Goal: Information Seeking & Learning: Learn about a topic

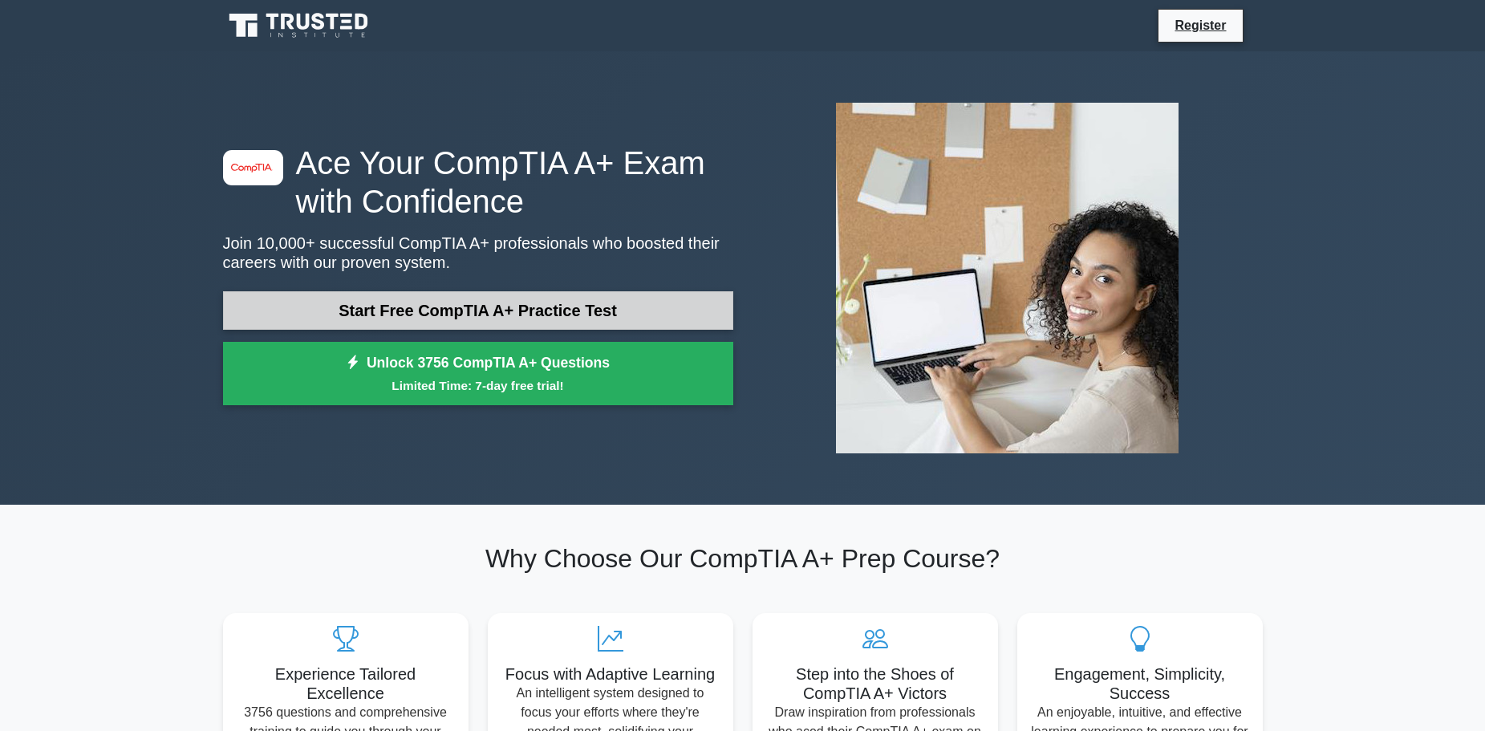
click at [493, 321] on link "Start Free CompTIA A+ Practice Test" at bounding box center [478, 310] width 510 height 39
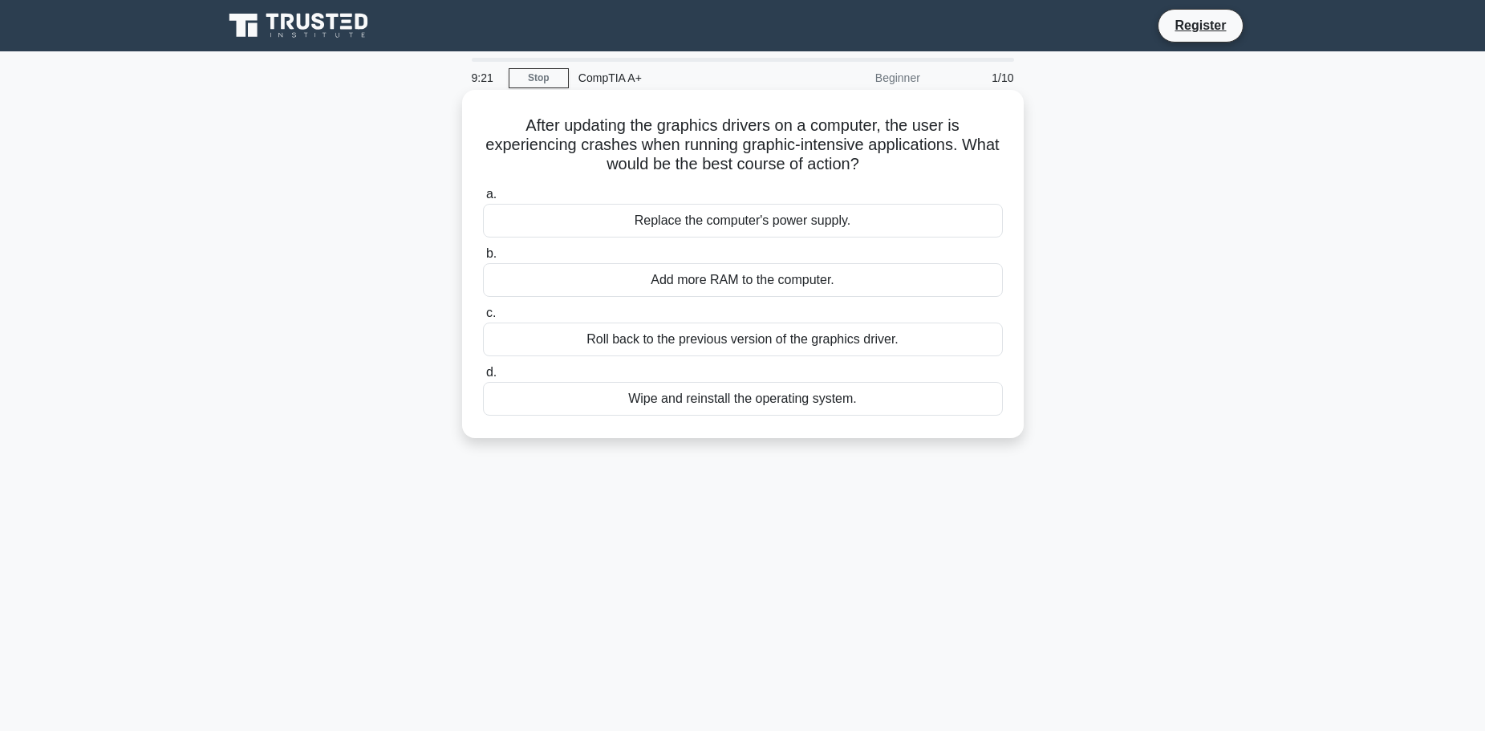
click at [693, 339] on div "Roll back to the previous version of the graphics driver." at bounding box center [743, 340] width 520 height 34
click at [483, 319] on input "c. Roll back to the previous version of the graphics driver." at bounding box center [483, 313] width 0 height 10
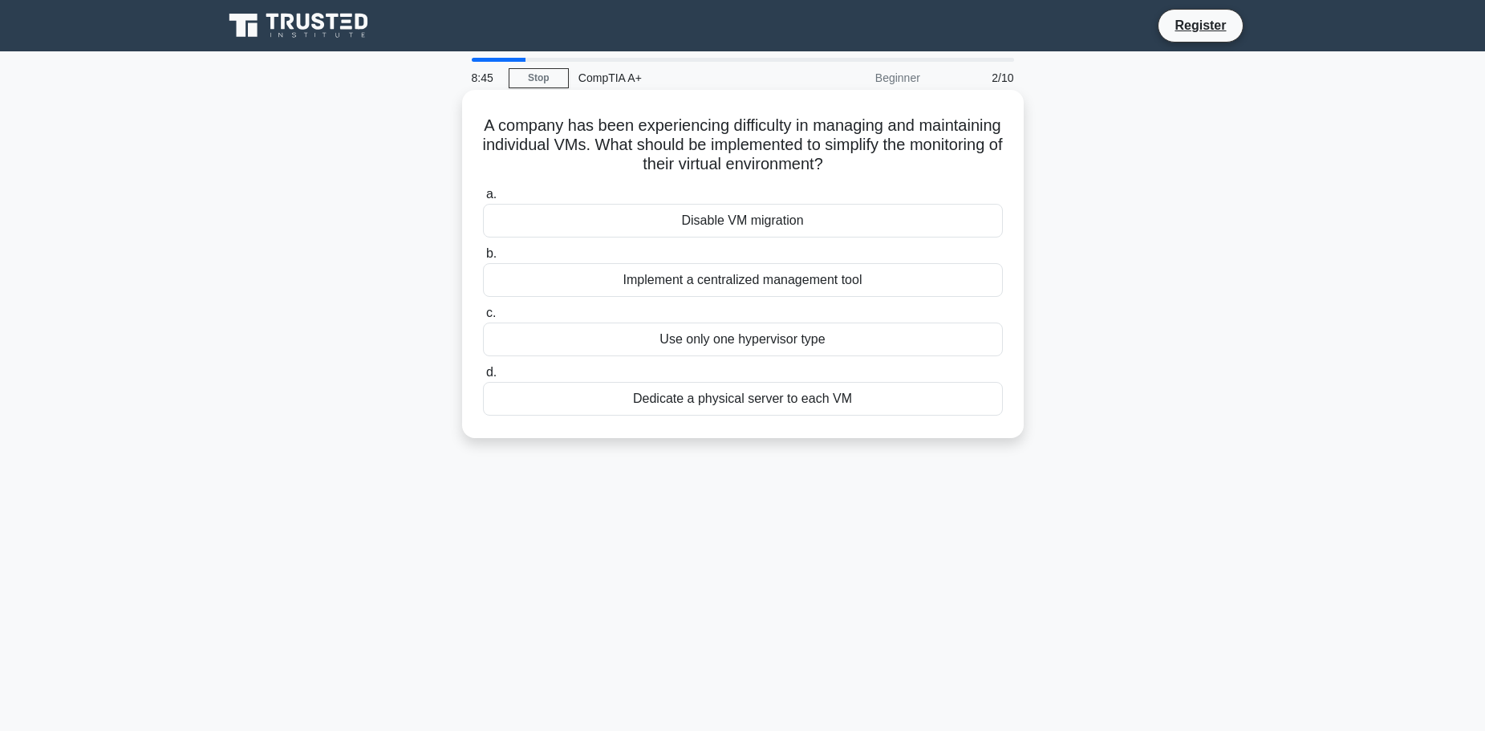
click at [726, 226] on div "Disable VM migration" at bounding box center [743, 221] width 520 height 34
click at [483, 200] on input "a. Disable VM migration" at bounding box center [483, 194] width 0 height 10
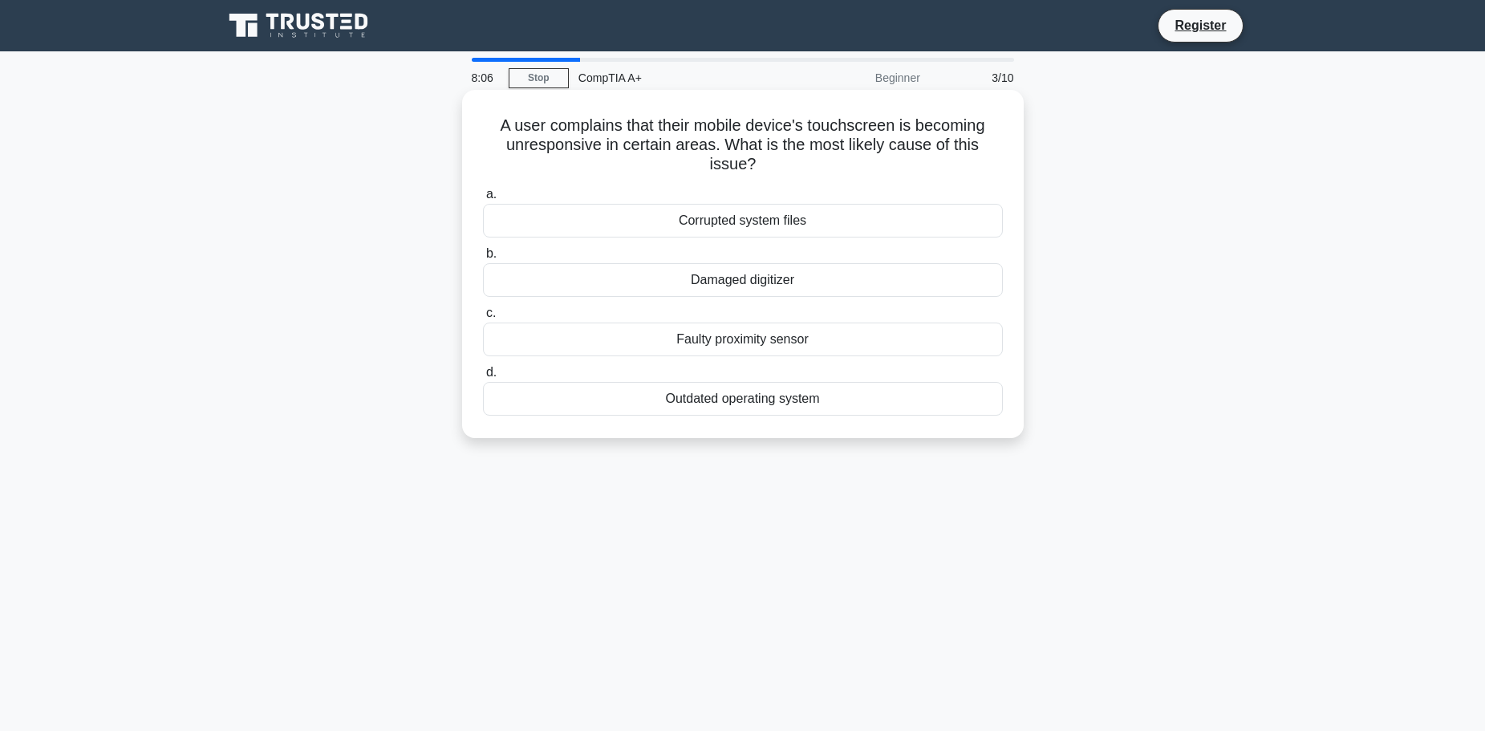
click at [747, 292] on div "Damaged digitizer" at bounding box center [743, 280] width 520 height 34
click at [483, 259] on input "b. Damaged digitizer" at bounding box center [483, 254] width 0 height 10
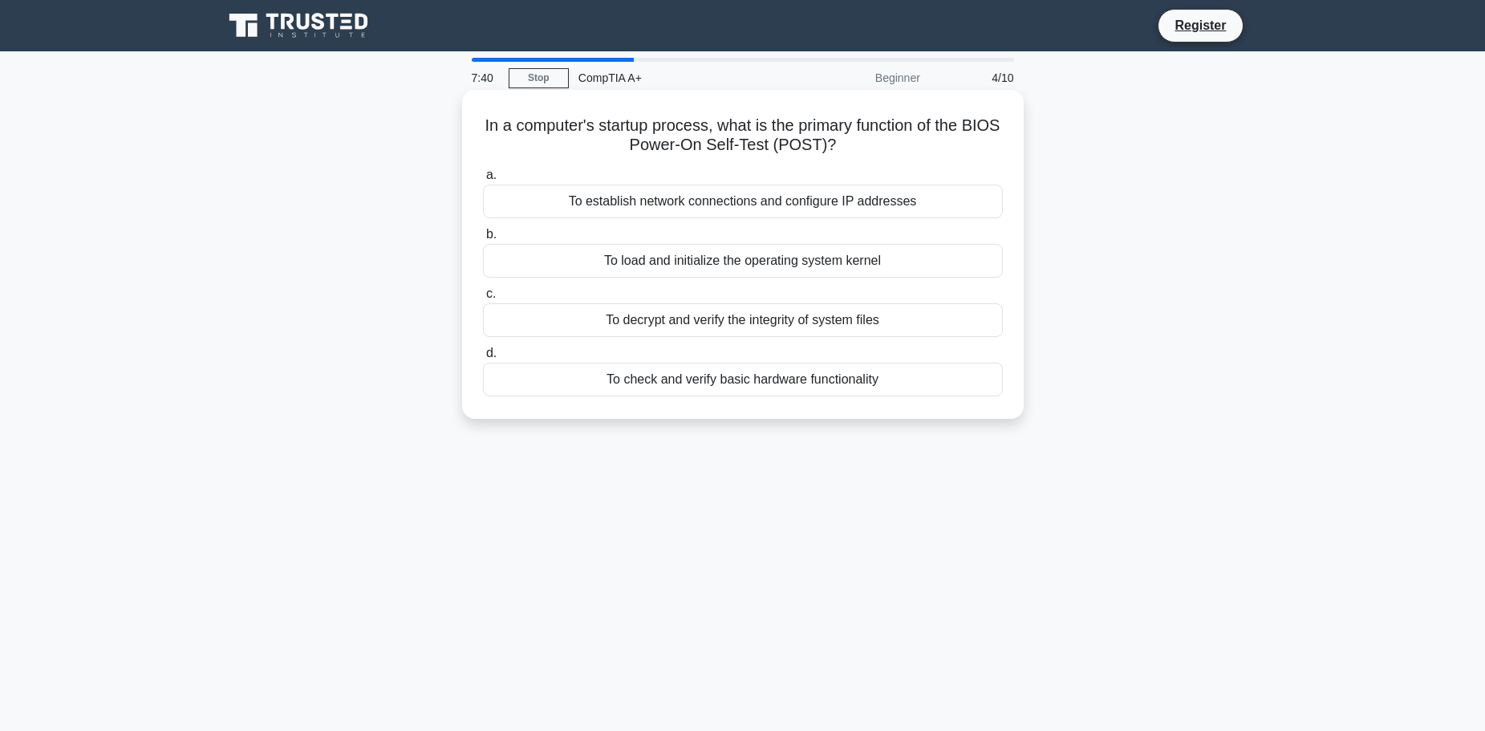
click at [813, 384] on div "To check and verify basic hardware functionality" at bounding box center [743, 380] width 520 height 34
click at [483, 359] on input "d. To check and verify basic hardware functionality" at bounding box center [483, 353] width 0 height 10
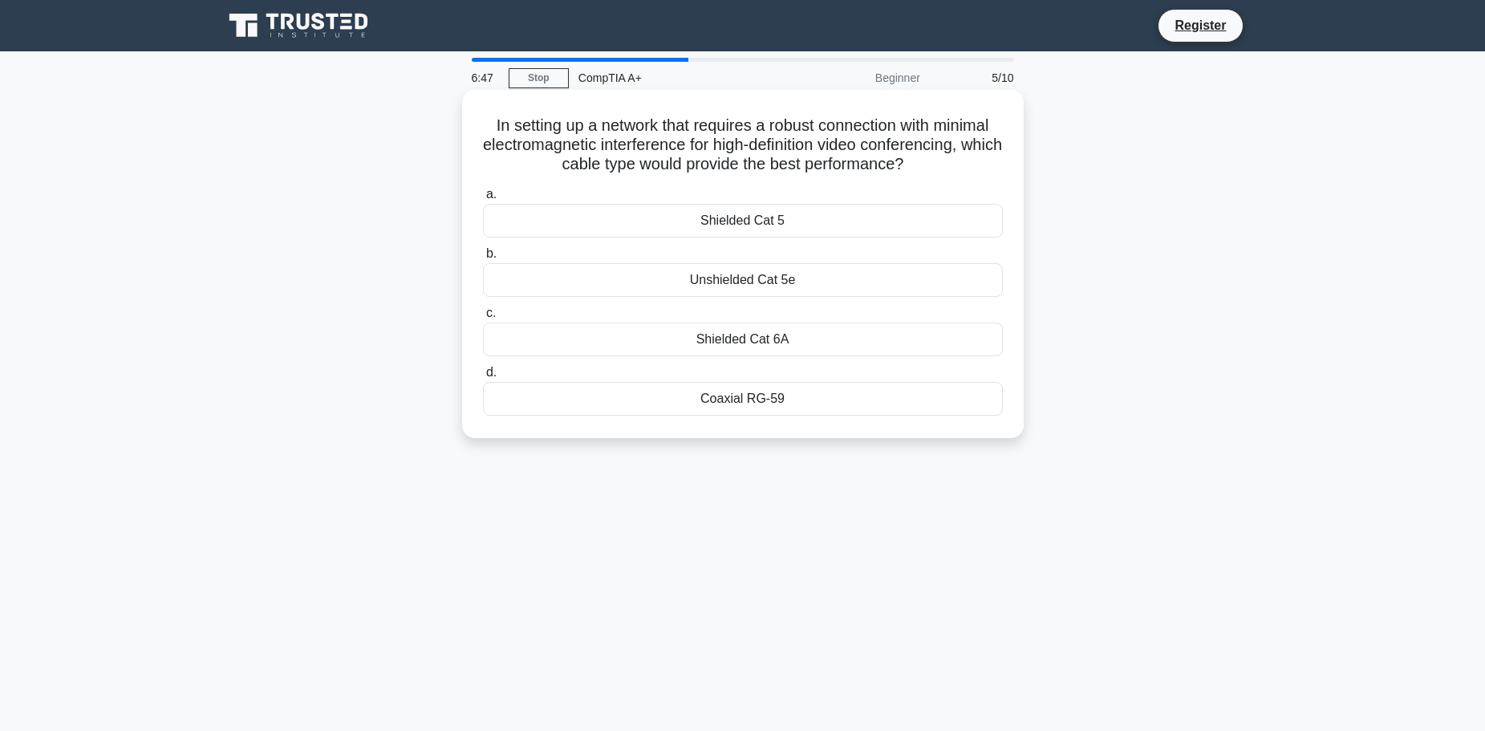
click at [777, 213] on div "Shielded Cat 5" at bounding box center [743, 221] width 520 height 34
click at [483, 200] on input "a. Shielded Cat 5" at bounding box center [483, 194] width 0 height 10
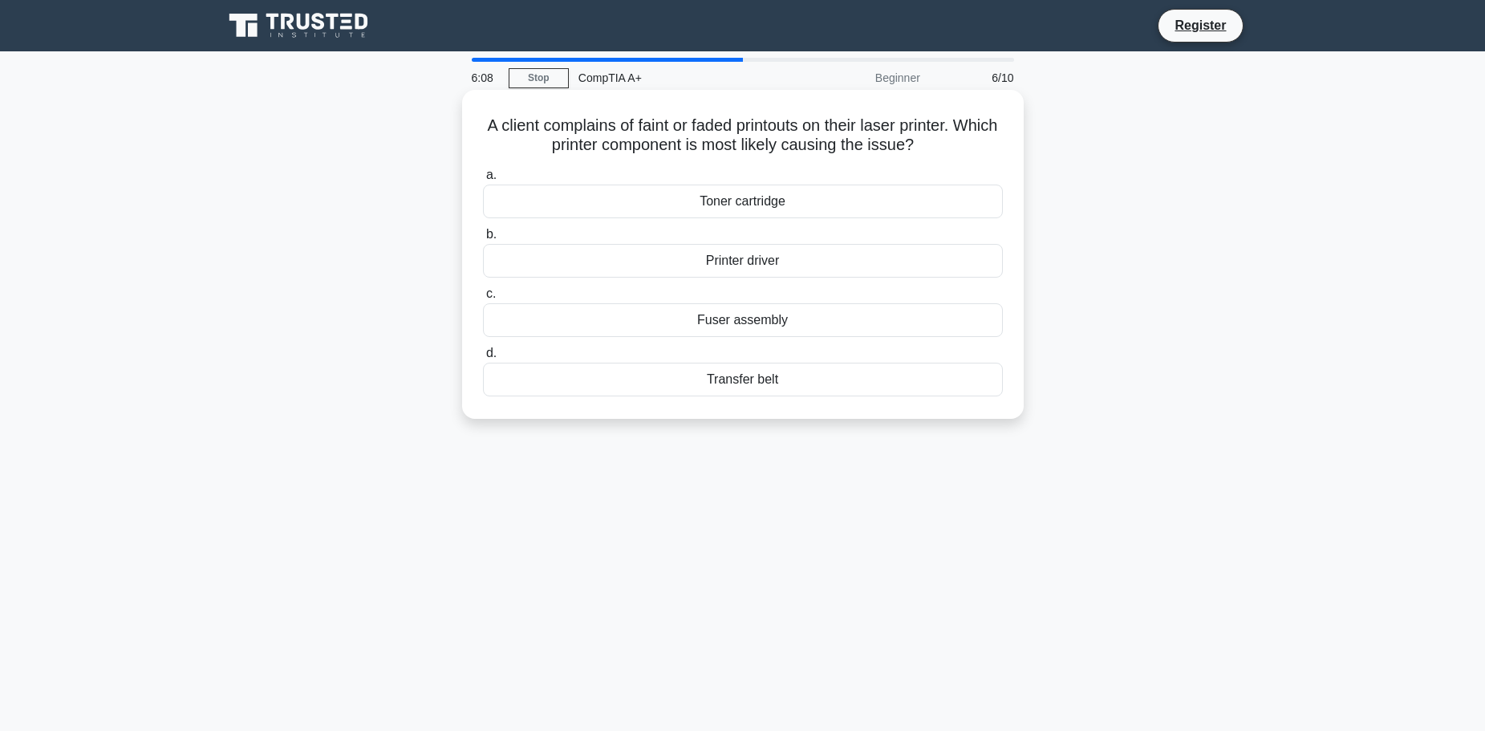
click at [793, 205] on div "Toner cartridge" at bounding box center [743, 202] width 520 height 34
click at [483, 181] on input "a. Toner cartridge" at bounding box center [483, 175] width 0 height 10
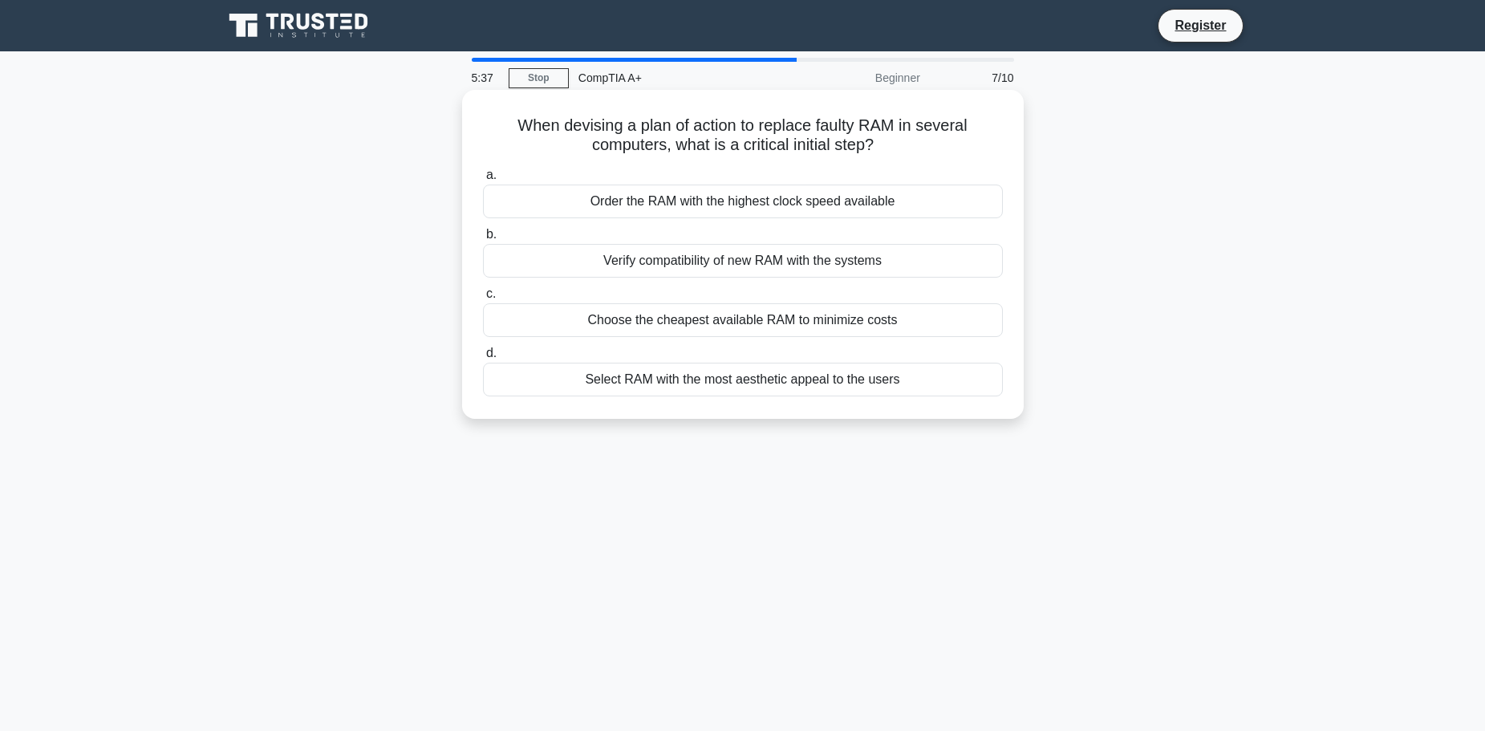
click at [817, 267] on div "Verify compatibility of new RAM with the systems" at bounding box center [743, 261] width 520 height 34
click at [483, 240] on input "b. Verify compatibility of new RAM with the systems" at bounding box center [483, 234] width 0 height 10
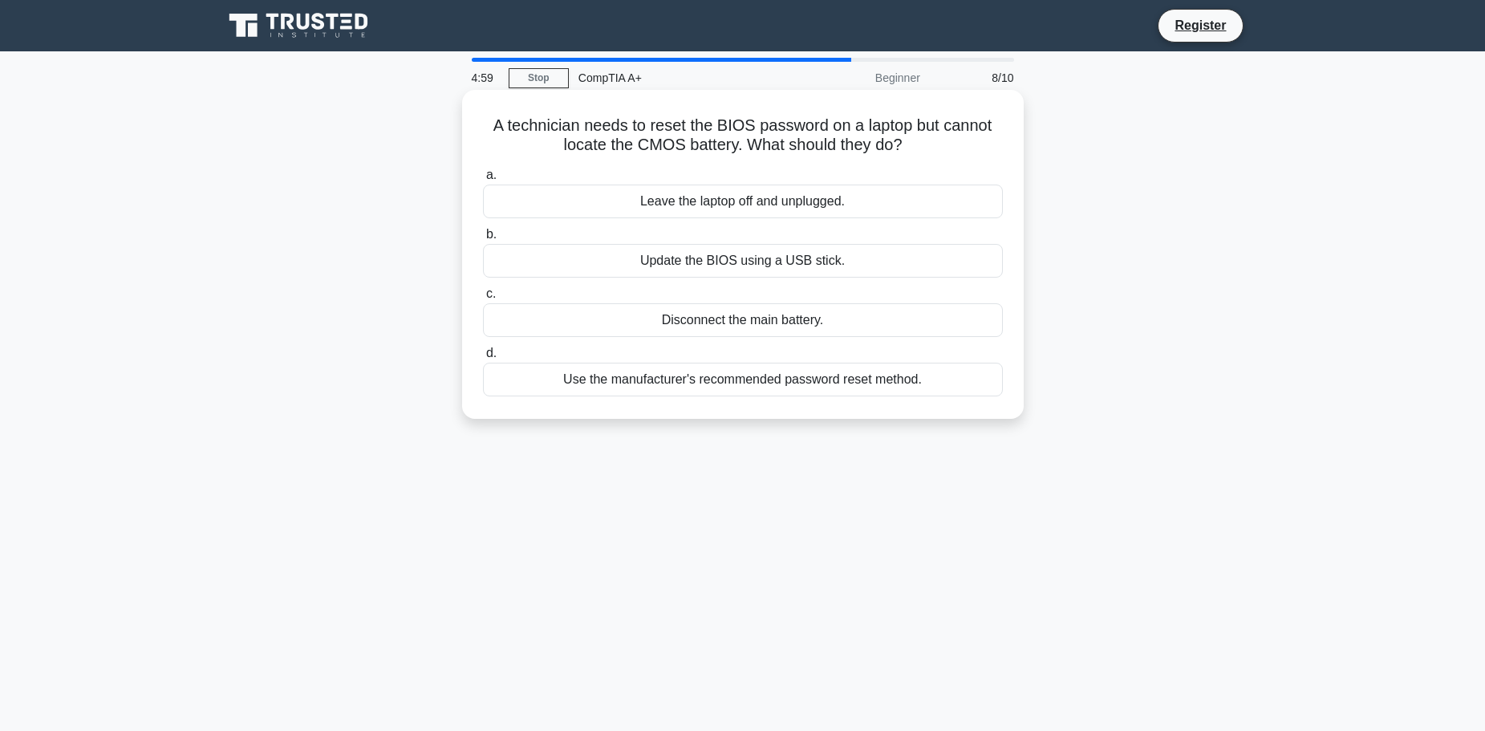
click at [773, 325] on div "Disconnect the main battery." at bounding box center [743, 320] width 520 height 34
click at [483, 299] on input "c. Disconnect the main battery." at bounding box center [483, 294] width 0 height 10
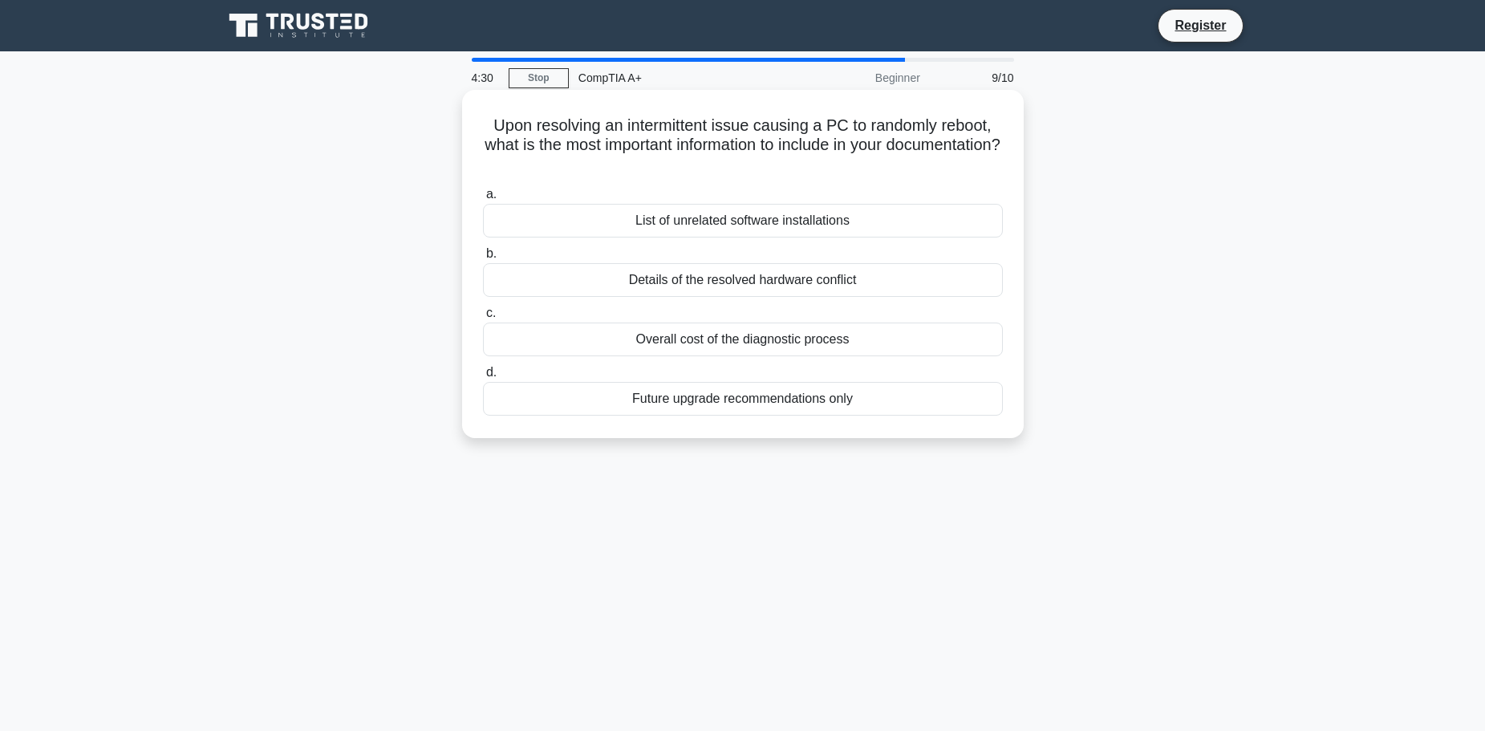
click at [729, 280] on div "Details of the resolved hardware conflict" at bounding box center [743, 280] width 520 height 34
click at [483, 259] on input "b. Details of the resolved hardware conflict" at bounding box center [483, 254] width 0 height 10
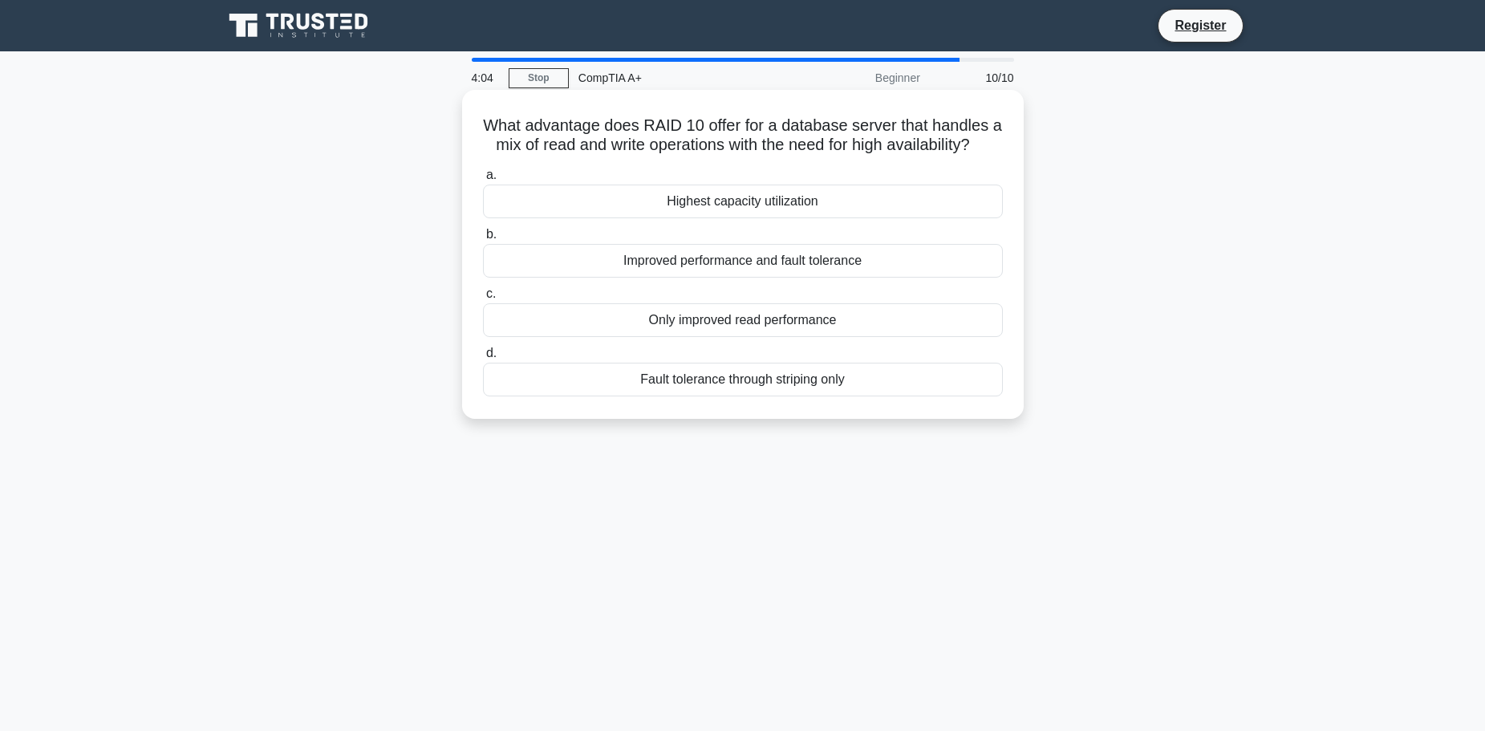
click at [862, 278] on div "Improved performance and fault tolerance" at bounding box center [743, 261] width 520 height 34
click at [483, 240] on input "b. Improved performance and fault tolerance" at bounding box center [483, 234] width 0 height 10
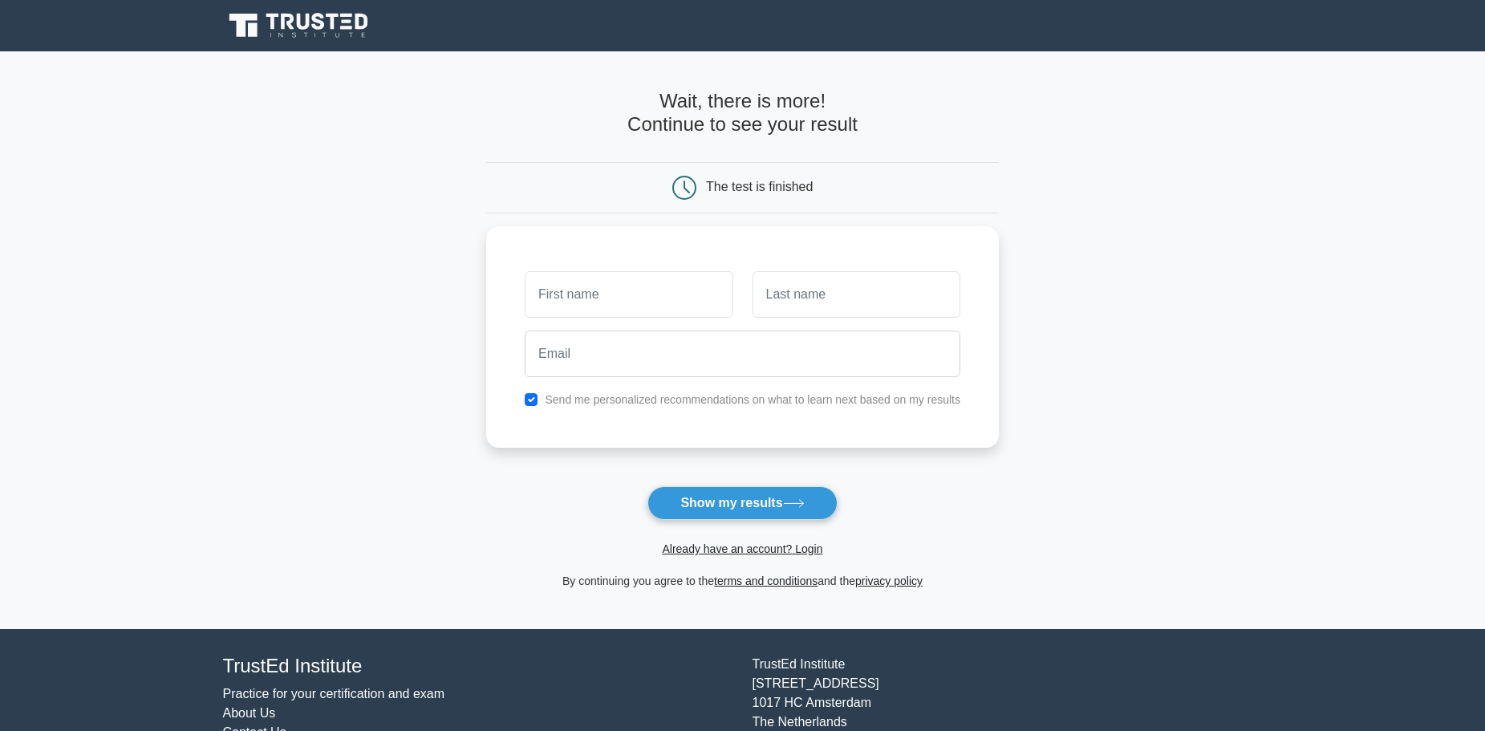
type input "ะ"
click at [784, 516] on button "Show my results" at bounding box center [741, 503] width 189 height 34
click at [614, 293] on input "text" at bounding box center [629, 290] width 208 height 47
type input "thirasak"
type input "phaosang"
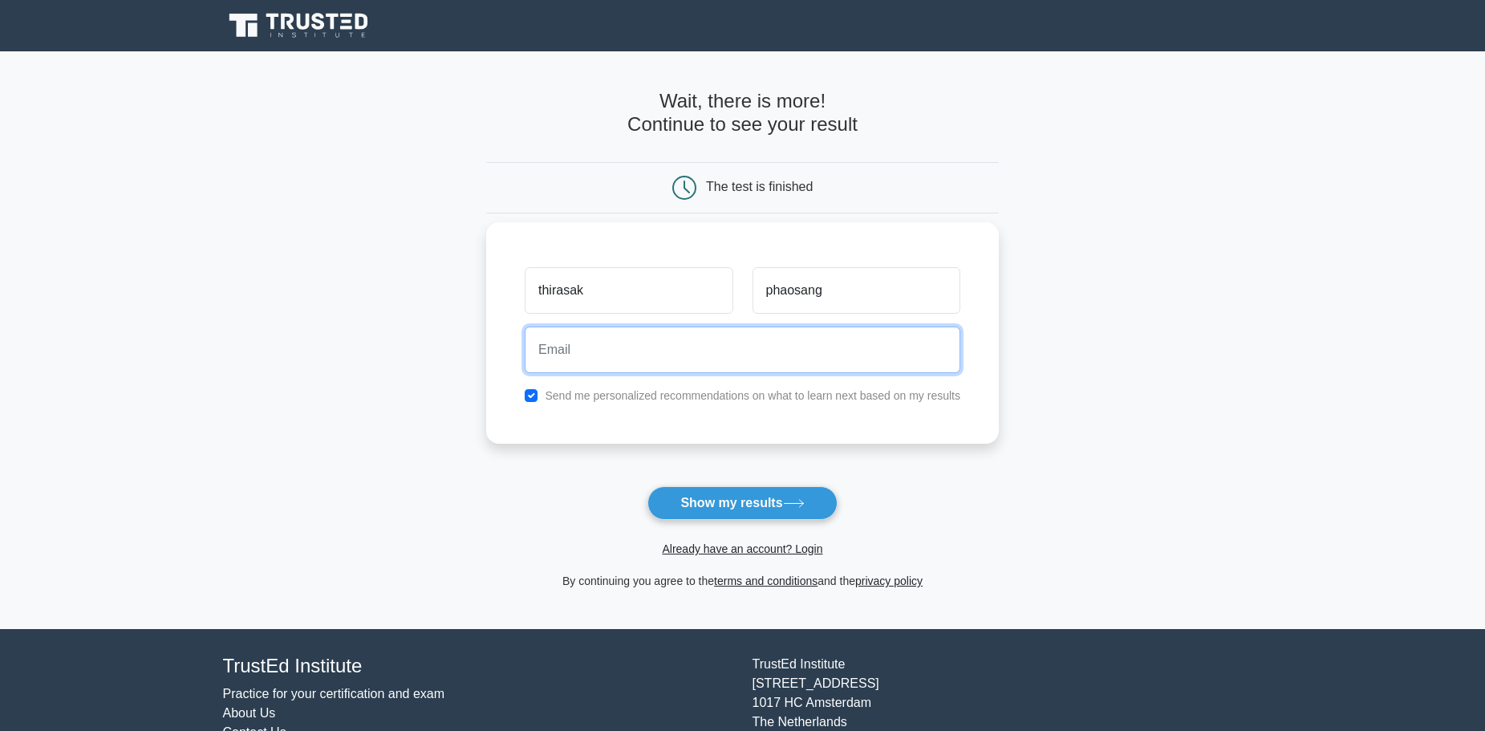
click at [668, 360] on input "email" at bounding box center [743, 350] width 436 height 47
type input "zann.ps@gmail.com"
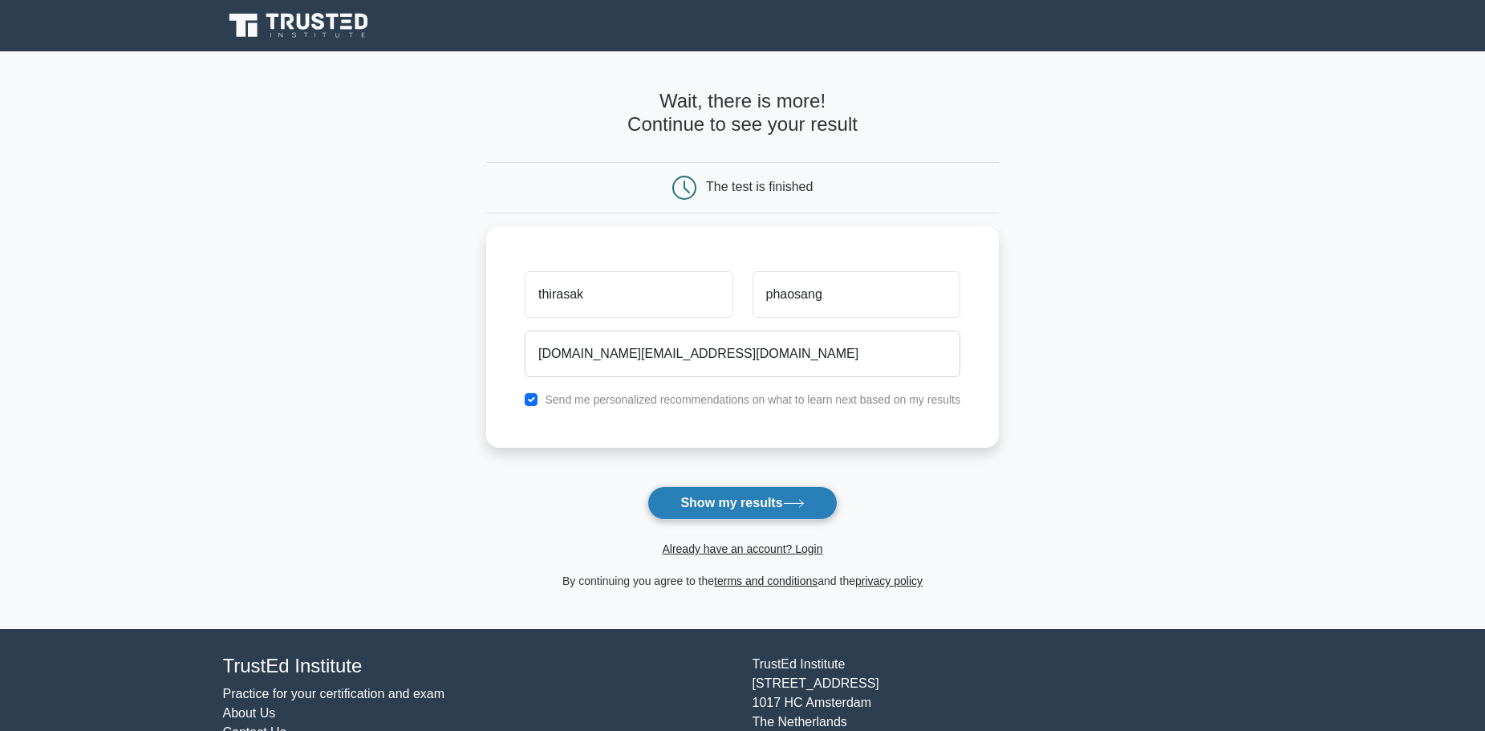
click at [779, 506] on button "Show my results" at bounding box center [741, 503] width 189 height 34
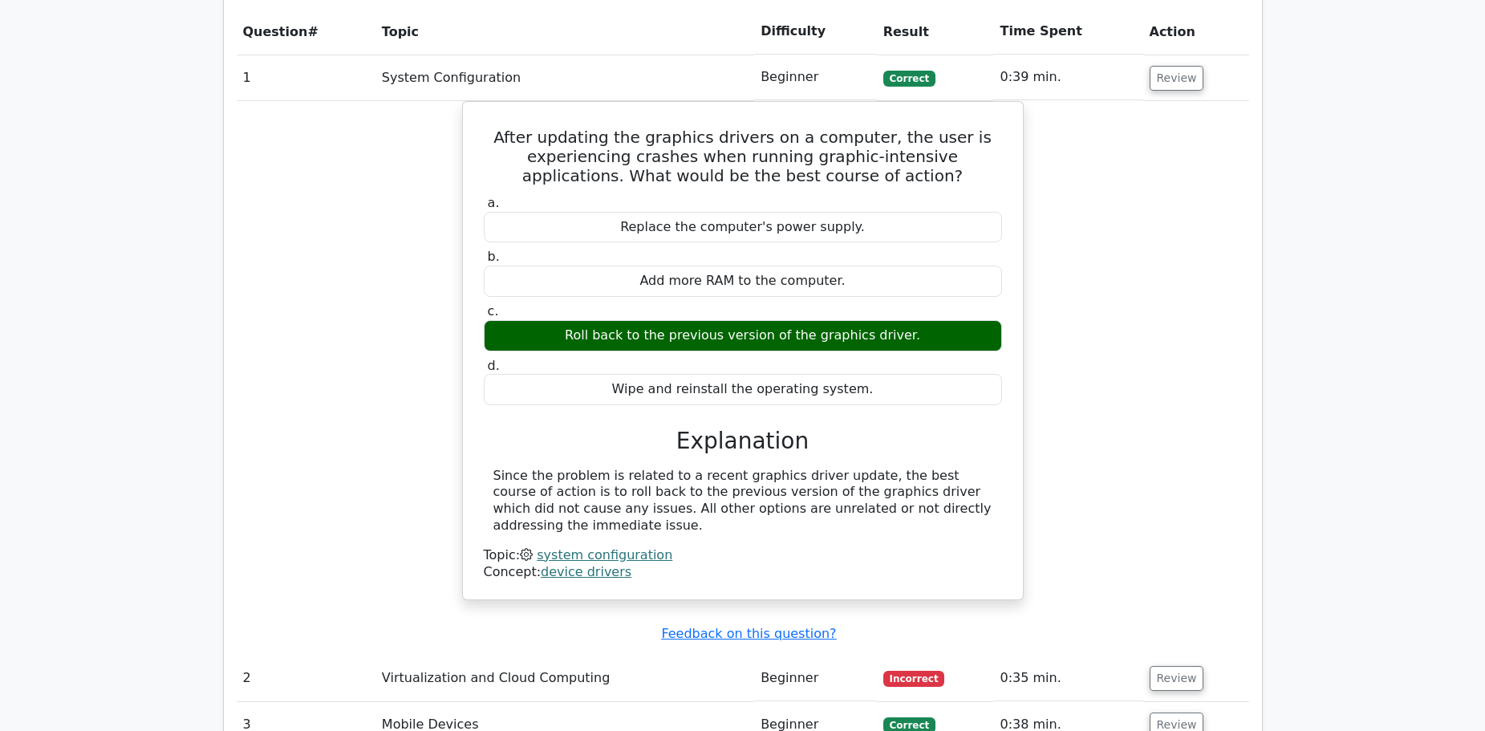
scroll to position [1611, 0]
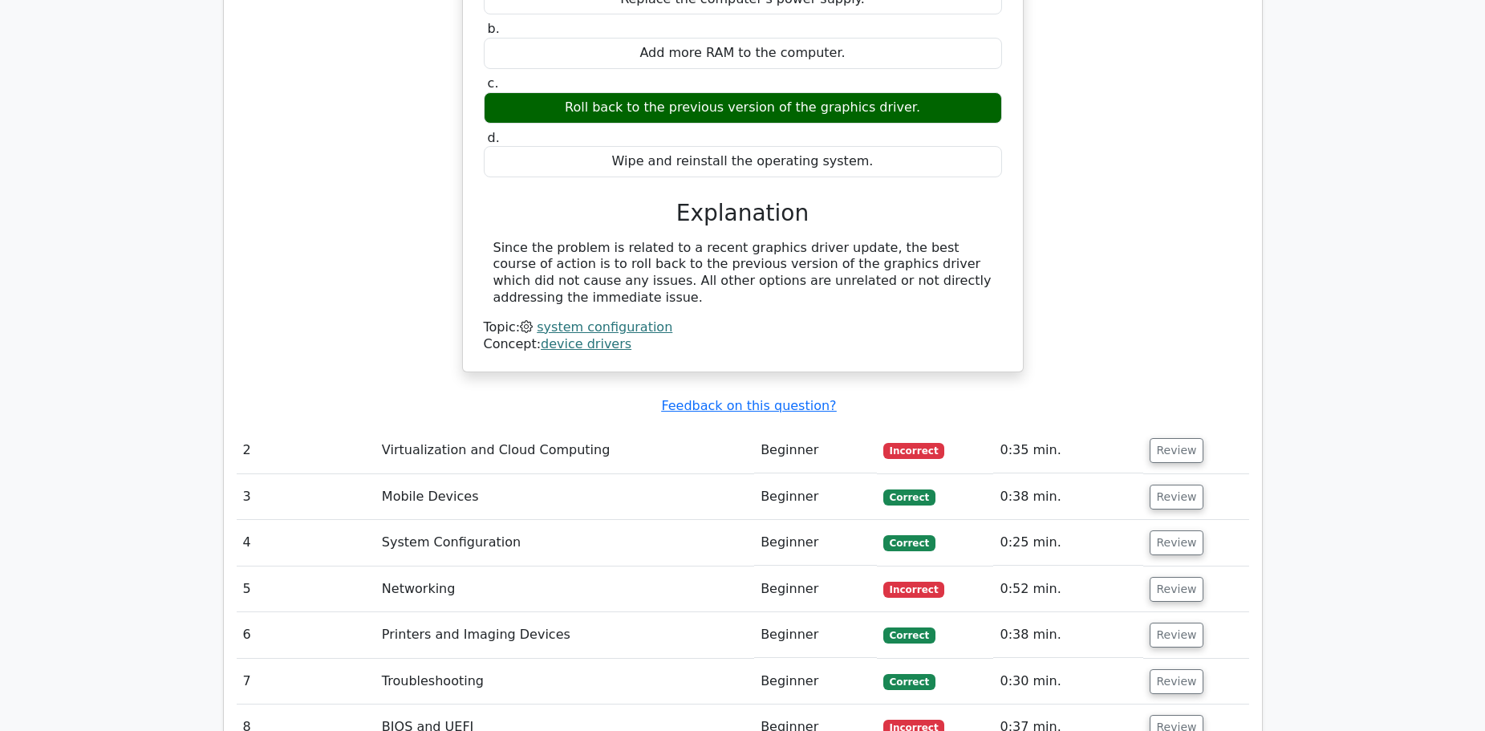
click at [420, 428] on td "Virtualization and Cloud Computing" at bounding box center [564, 451] width 379 height 46
click at [1196, 428] on td "Review" at bounding box center [1196, 451] width 106 height 46
click at [1186, 438] on button "Review" at bounding box center [1177, 450] width 55 height 25
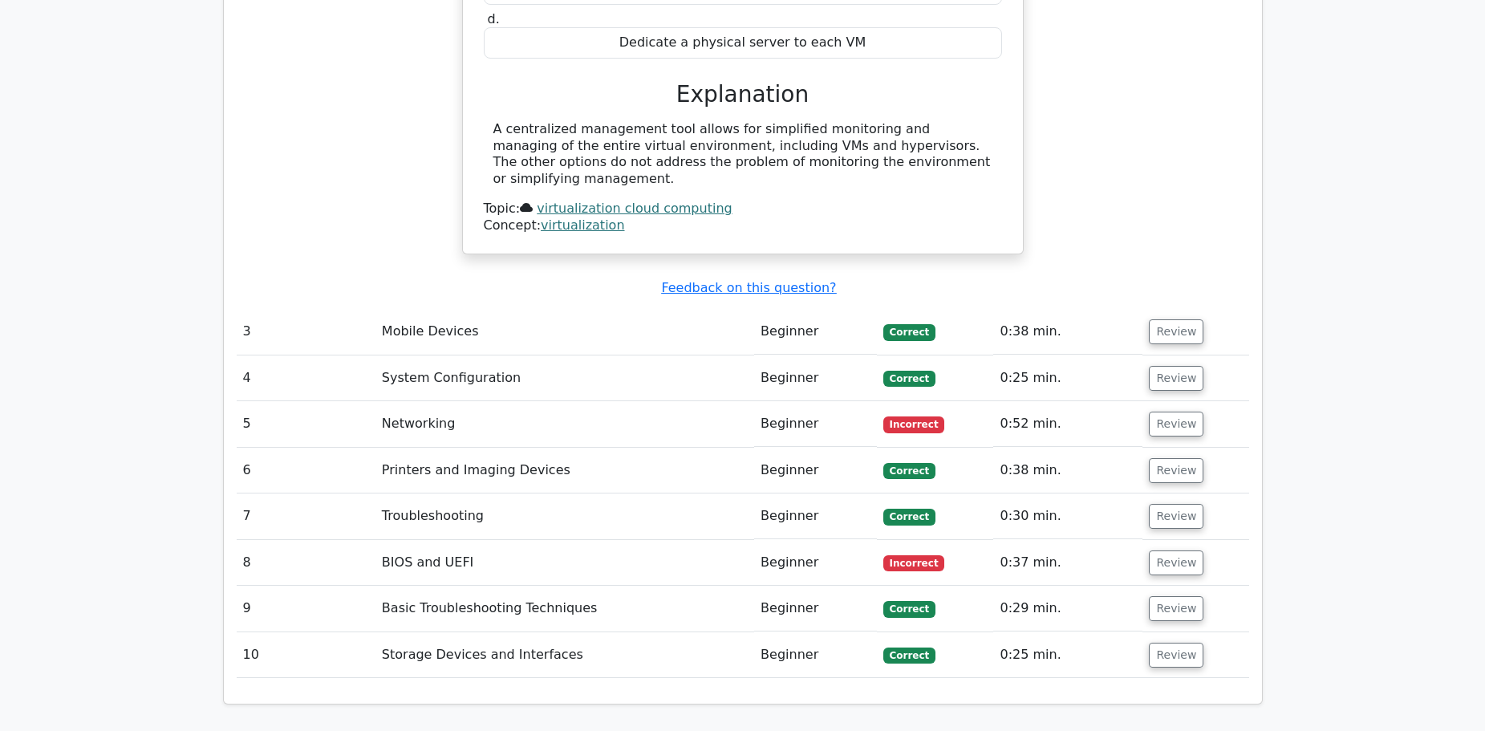
scroll to position [2333, 0]
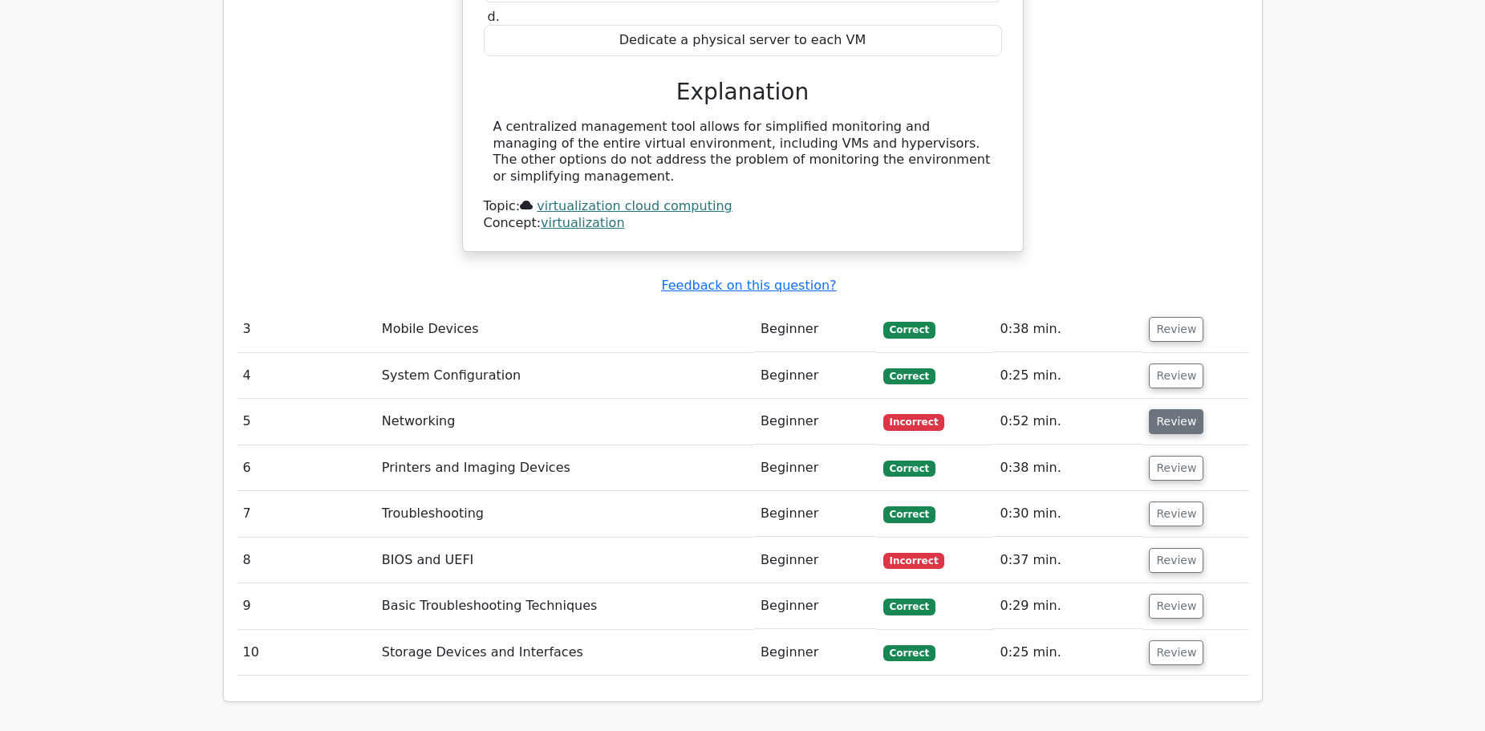
click at [1167, 409] on button "Review" at bounding box center [1176, 421] width 55 height 25
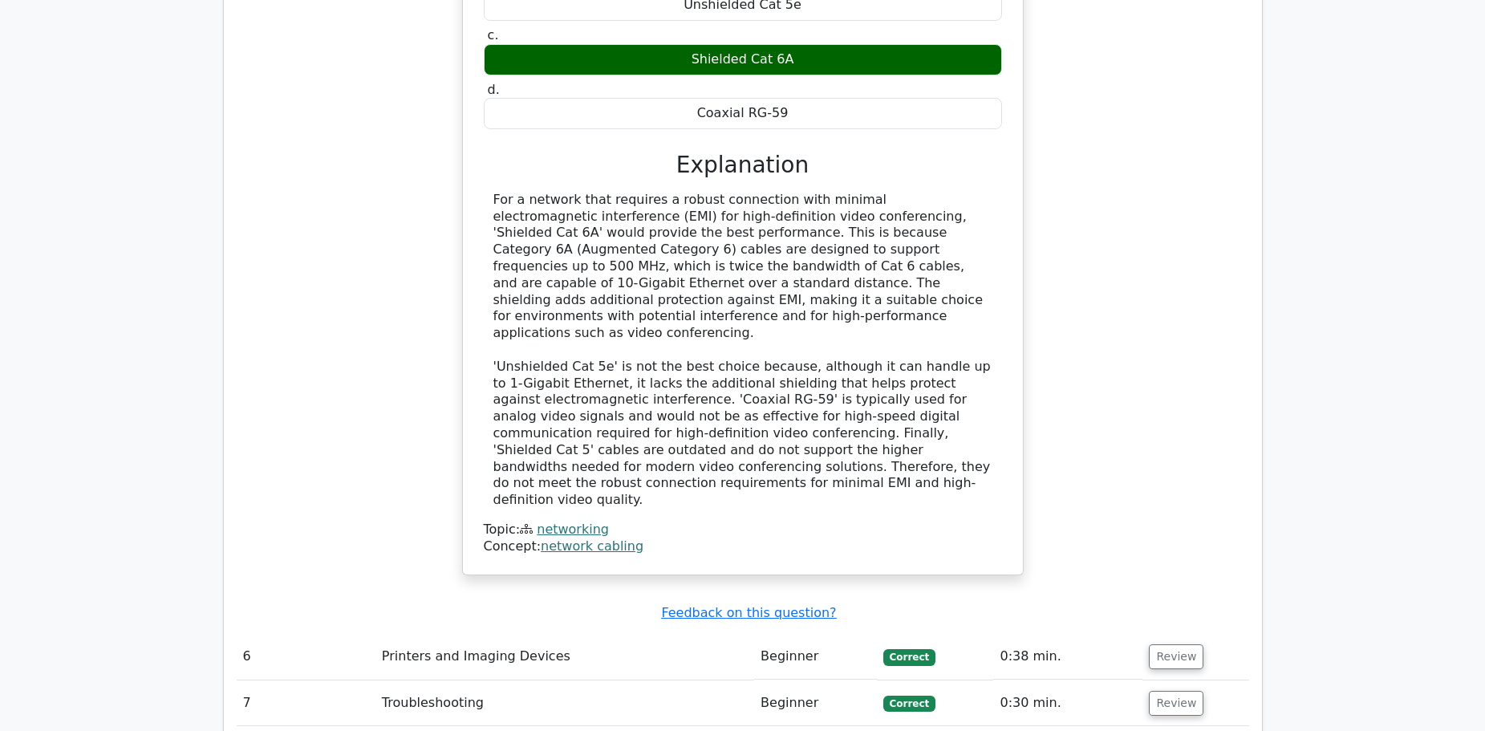
scroll to position [3216, 0]
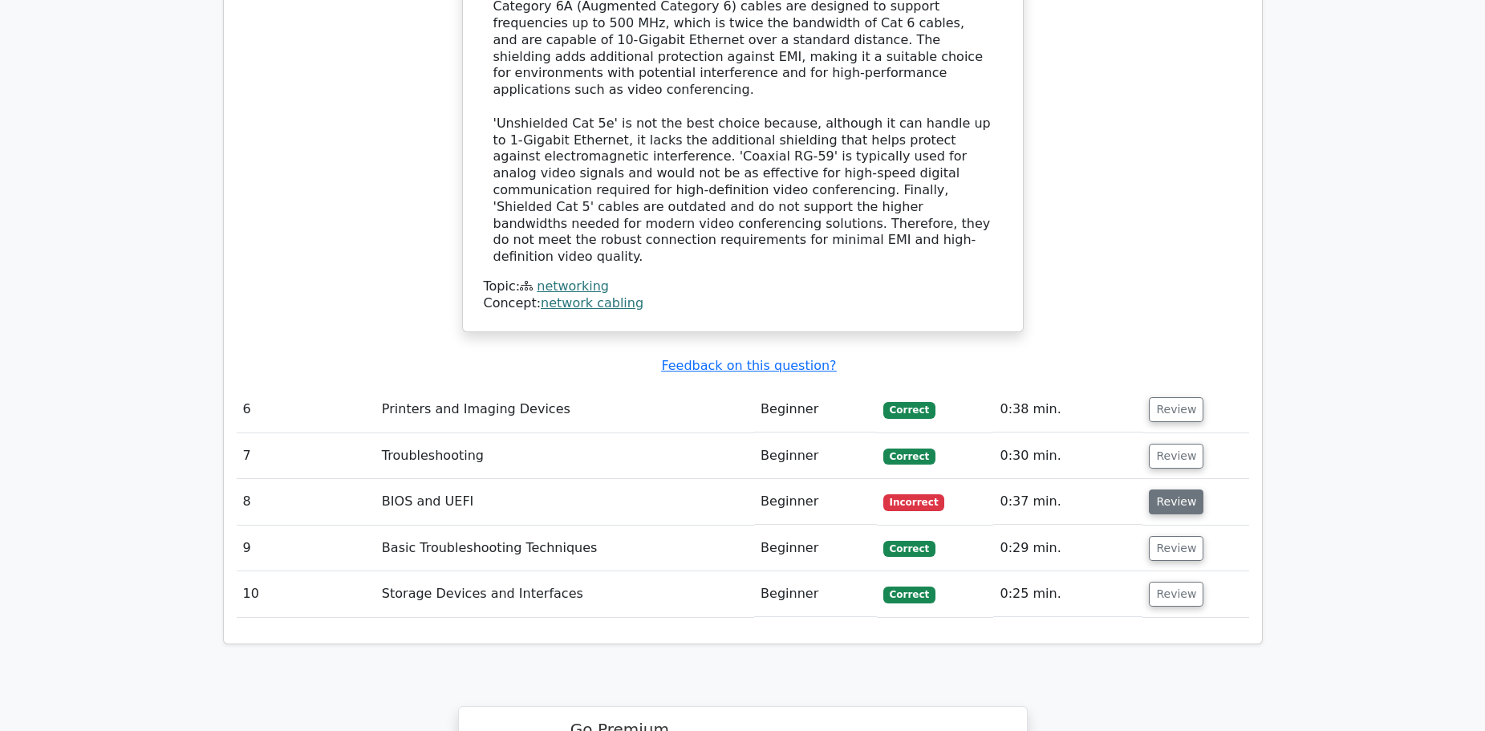
click at [1159, 489] on button "Review" at bounding box center [1176, 501] width 55 height 25
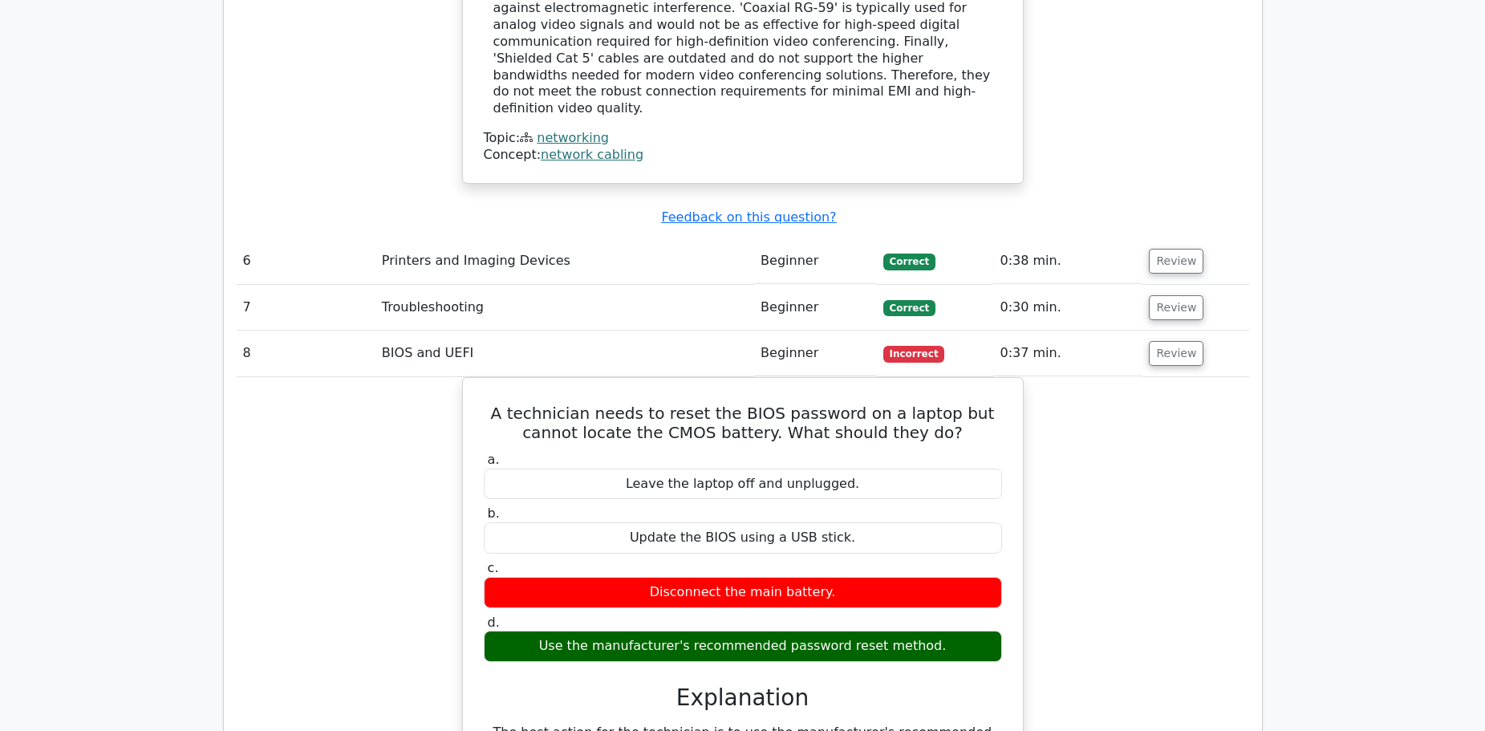
scroll to position [3376, 0]
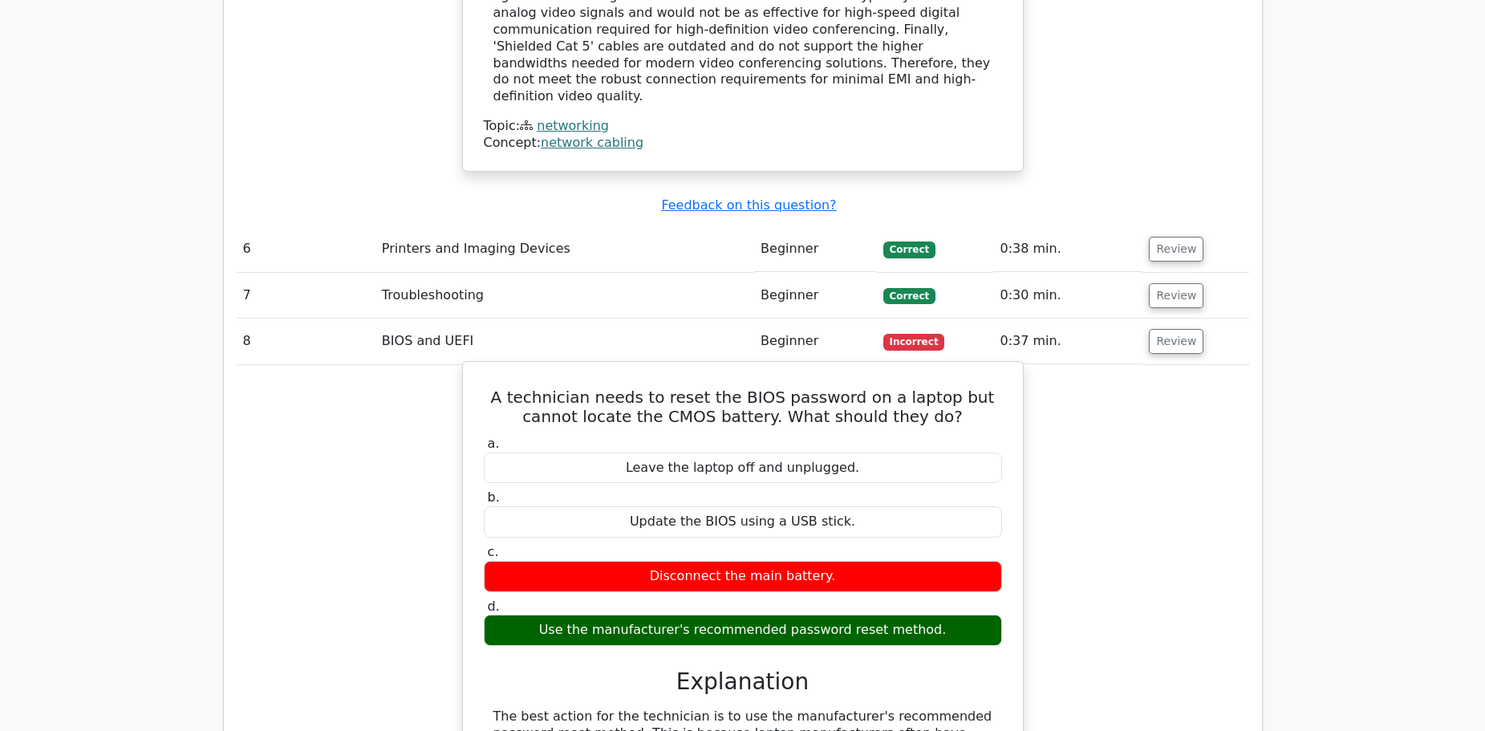
drag, startPoint x: 537, startPoint y: 501, endPoint x: 911, endPoint y: 507, distance: 373.9
click at [911, 615] on div "Use the manufacturer's recommended password reset method." at bounding box center [743, 630] width 518 height 31
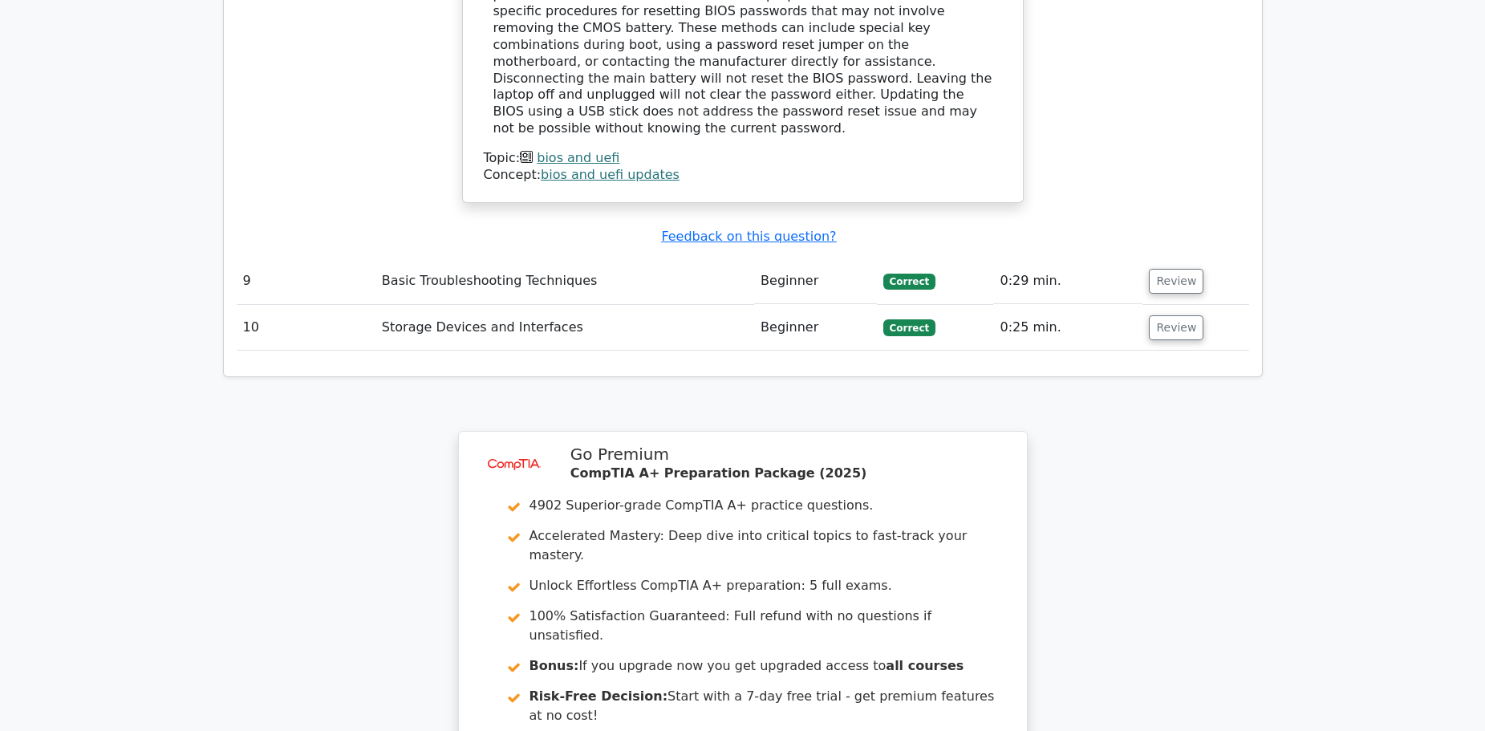
scroll to position [4259, 0]
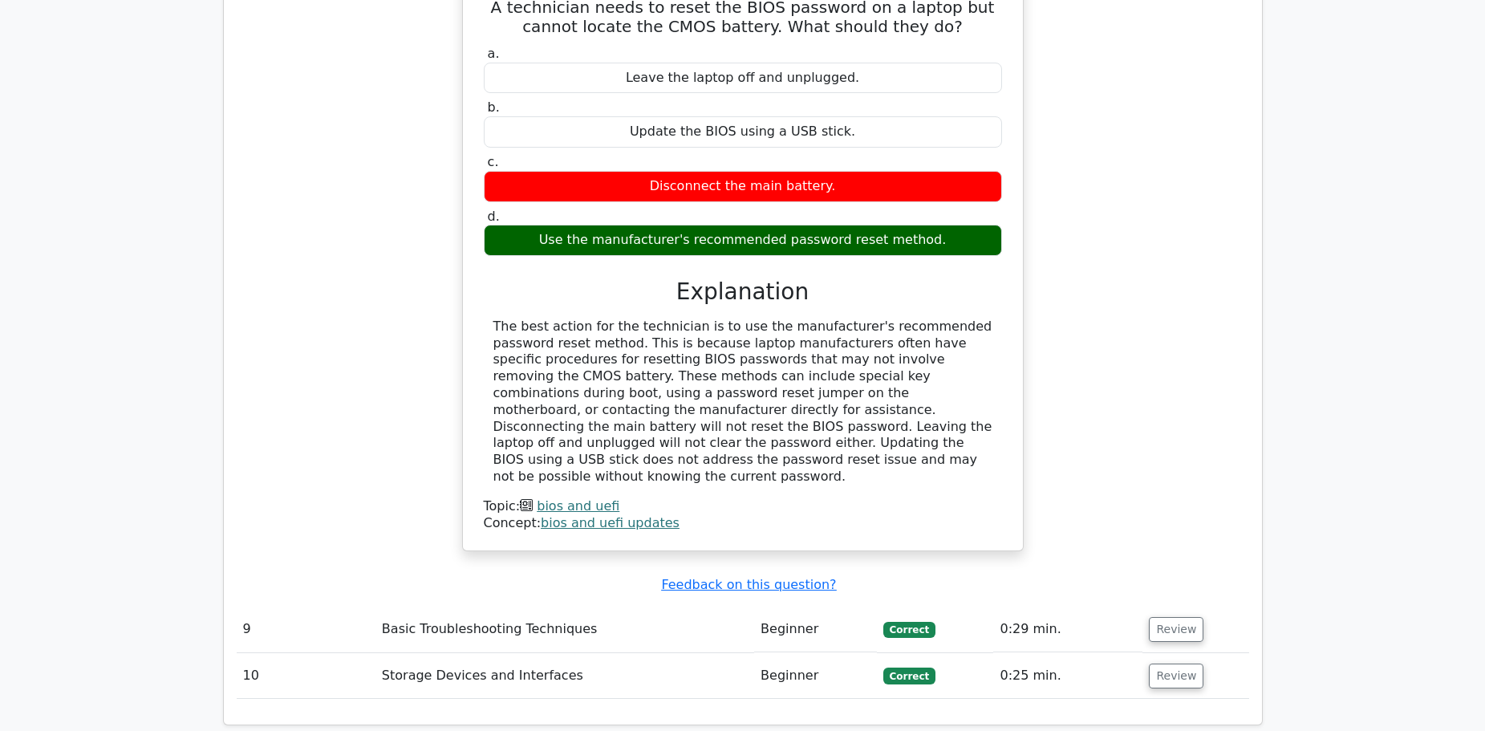
drag, startPoint x: 408, startPoint y: 444, endPoint x: 404, endPoint y: 391, distance: 53.1
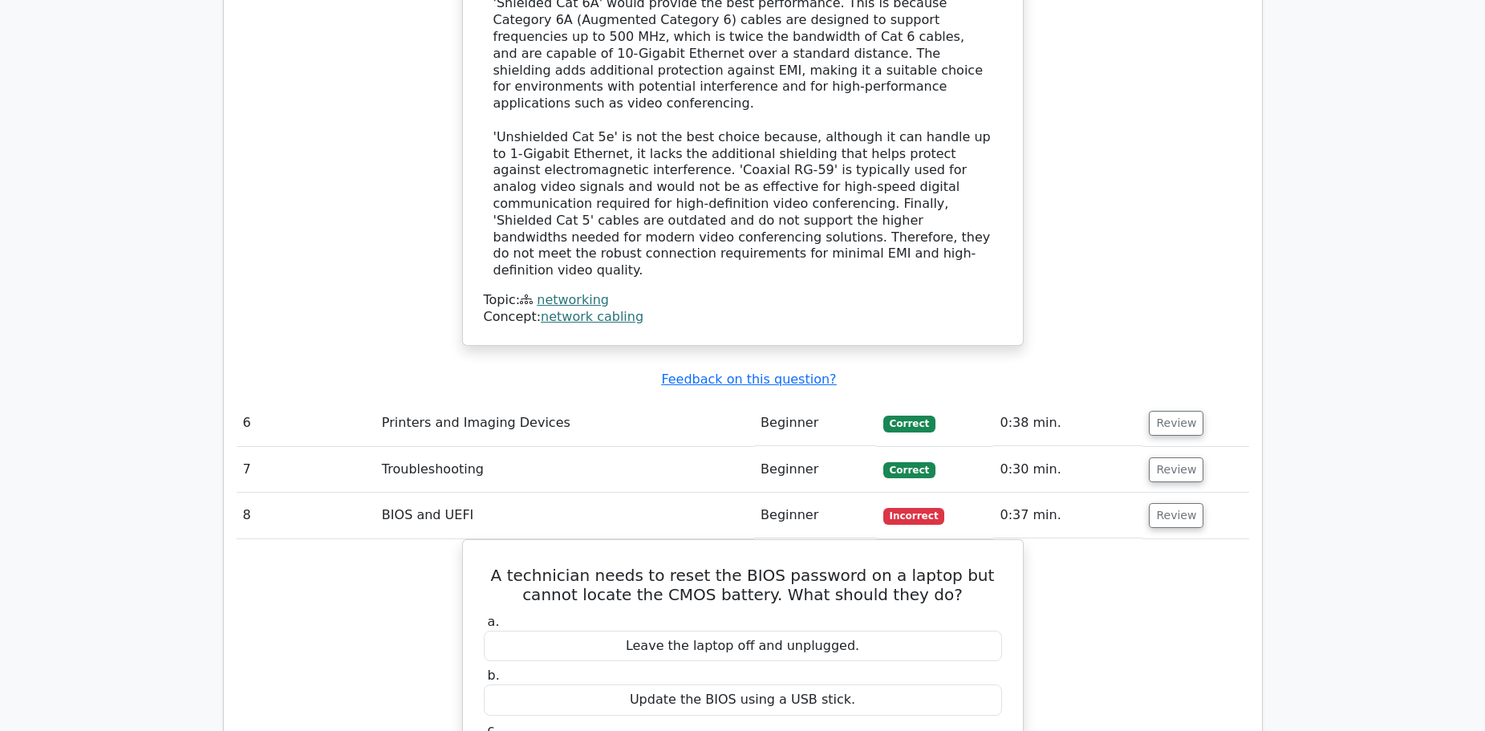
scroll to position [1181, 0]
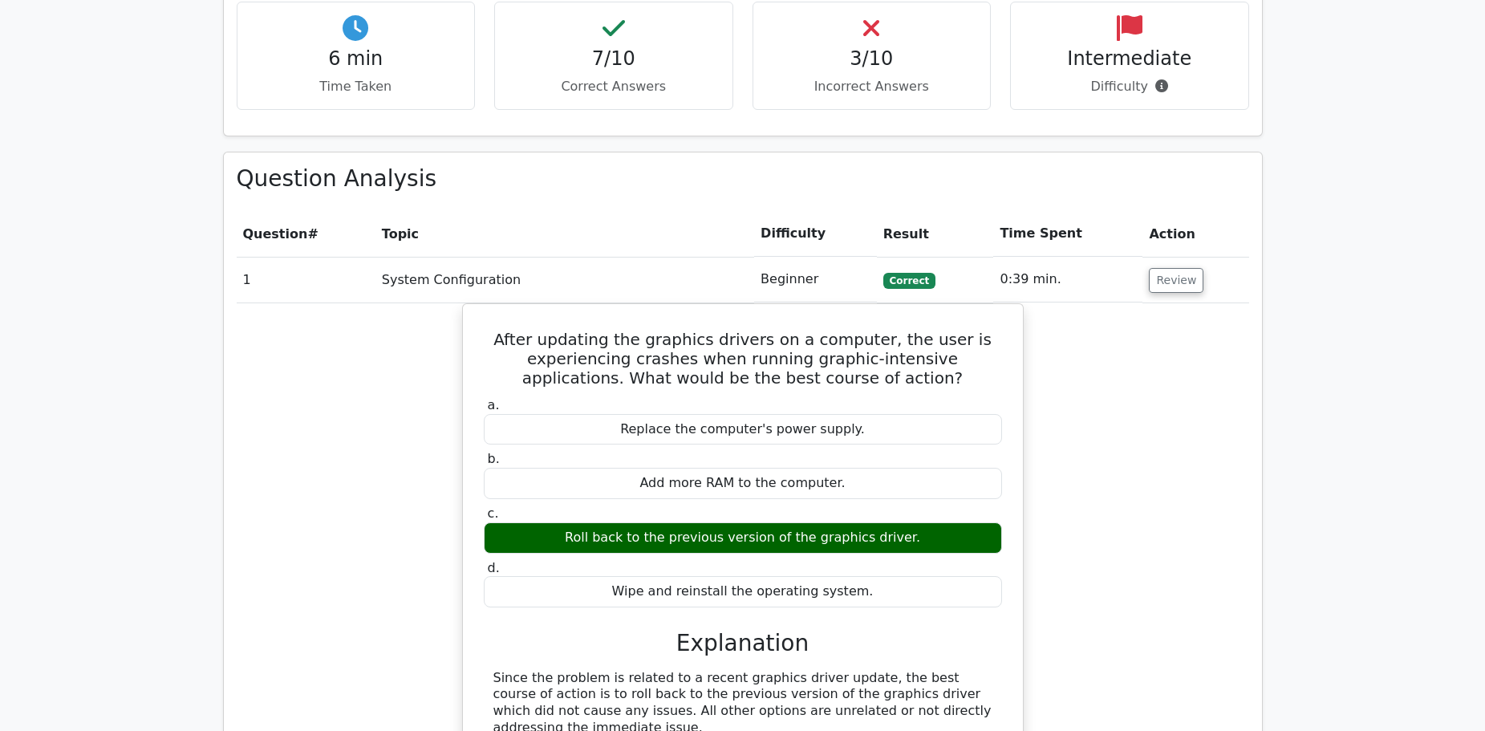
drag, startPoint x: 386, startPoint y: 286, endPoint x: 402, endPoint y: 112, distance: 174.8
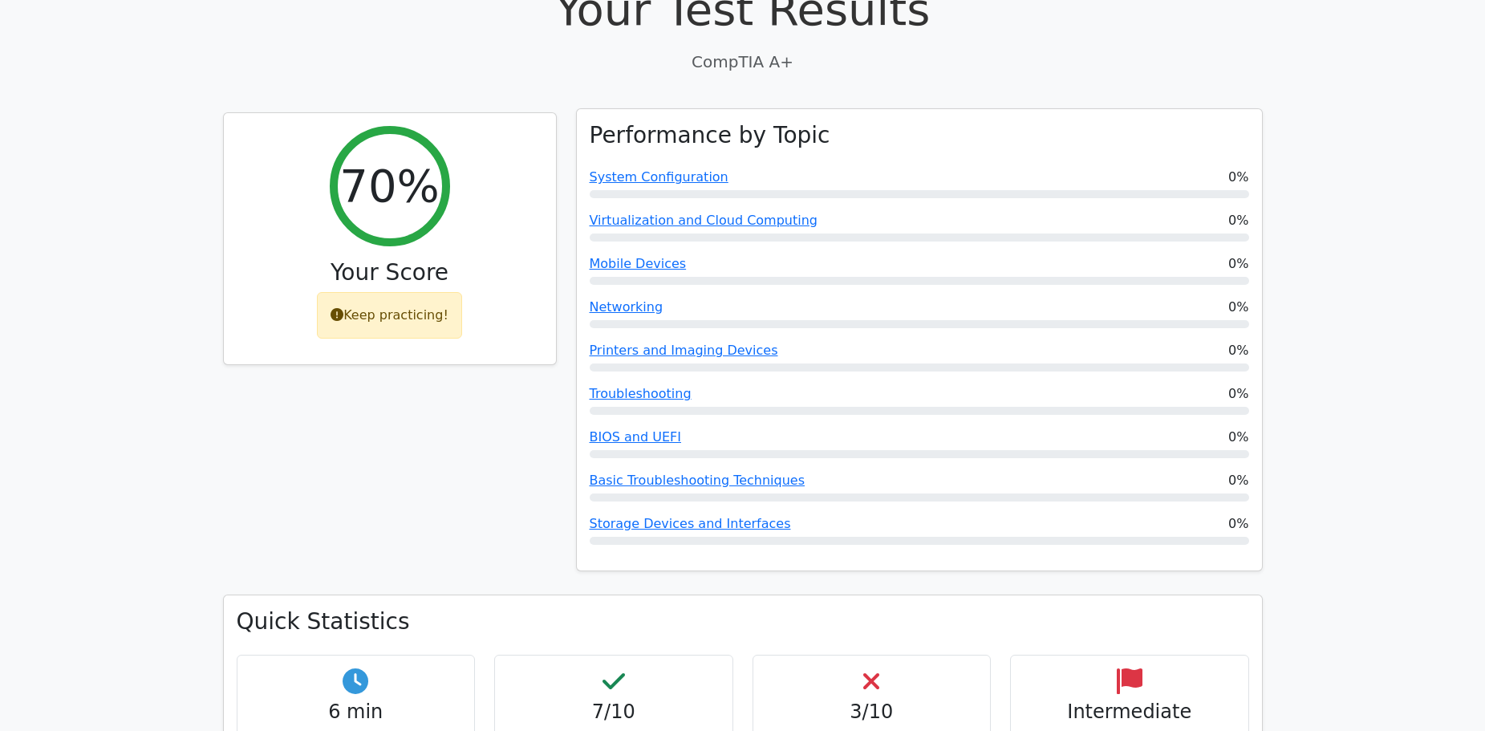
scroll to position [321, 0]
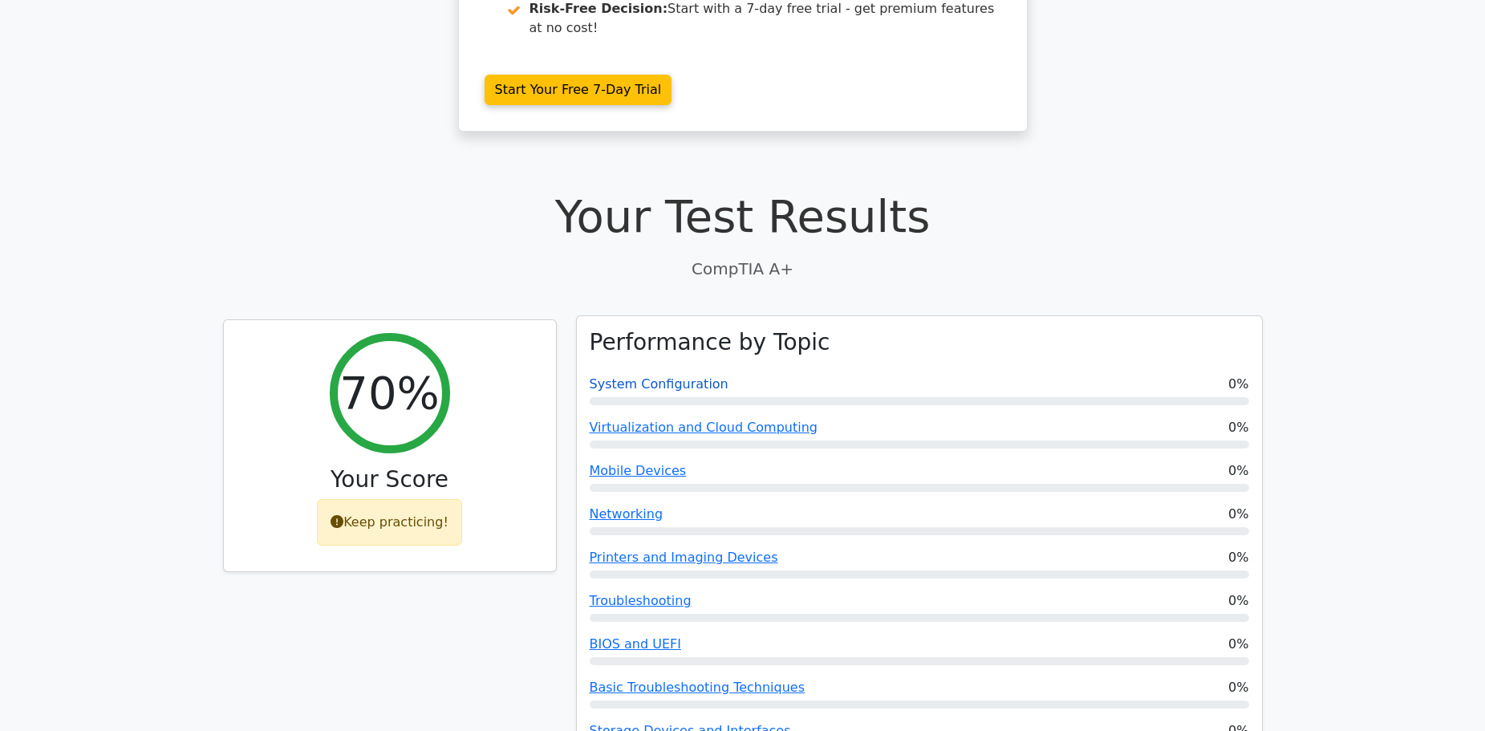
click at [683, 376] on link "System Configuration" at bounding box center [659, 383] width 139 height 15
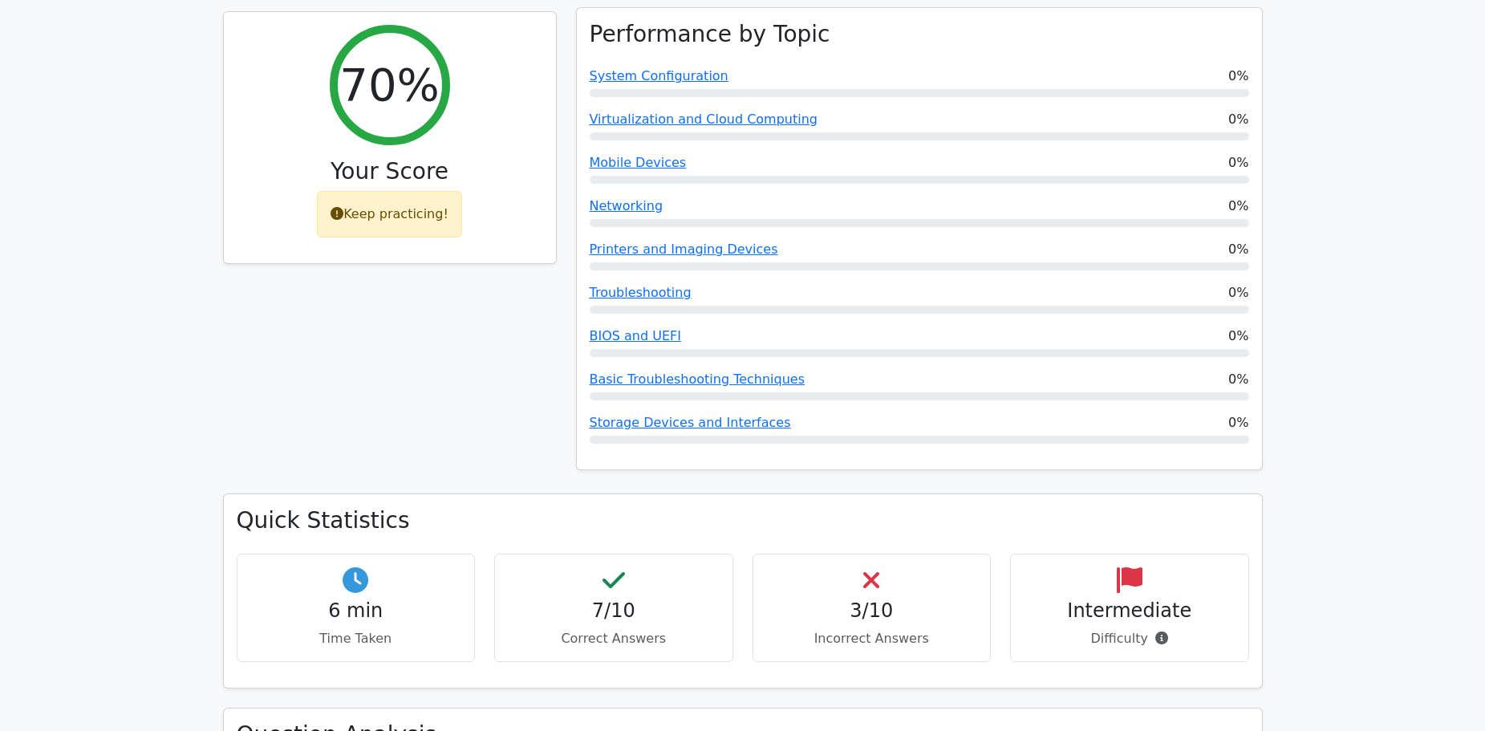
scroll to position [802, 0]
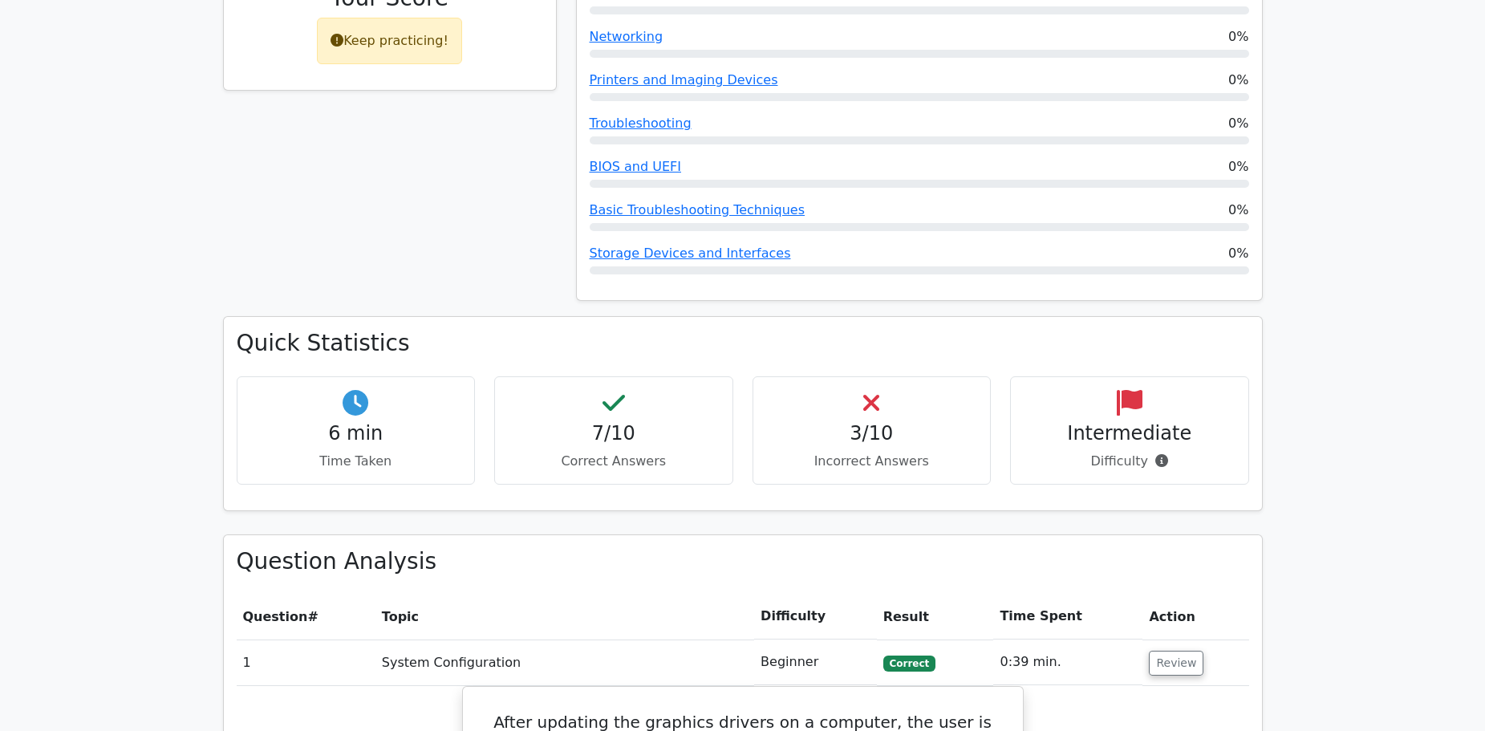
click at [346, 422] on h4 "6 min" at bounding box center [356, 433] width 212 height 23
click at [1141, 422] on h4 "Intermediate" at bounding box center [1130, 433] width 212 height 23
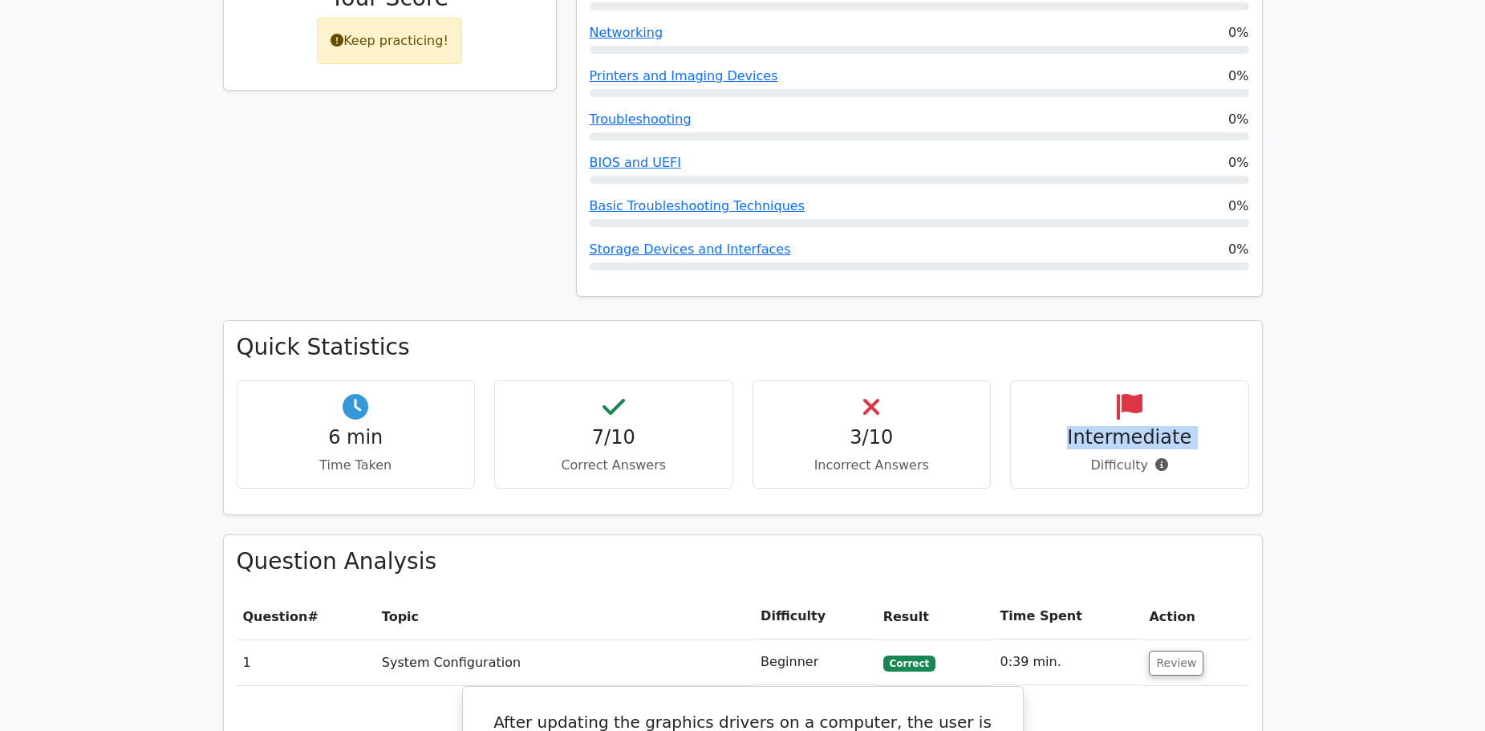
copy div "Intermediate"
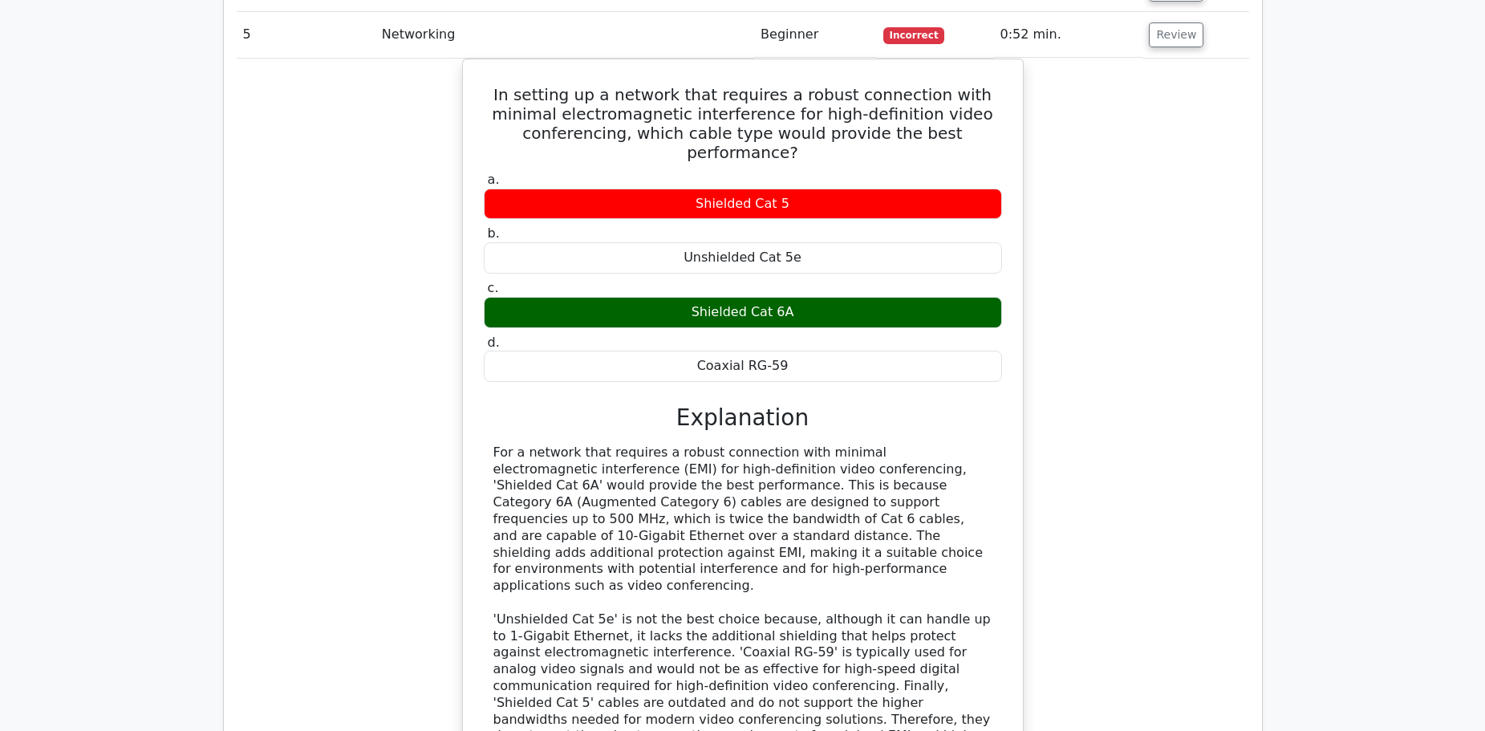
scroll to position [0, 0]
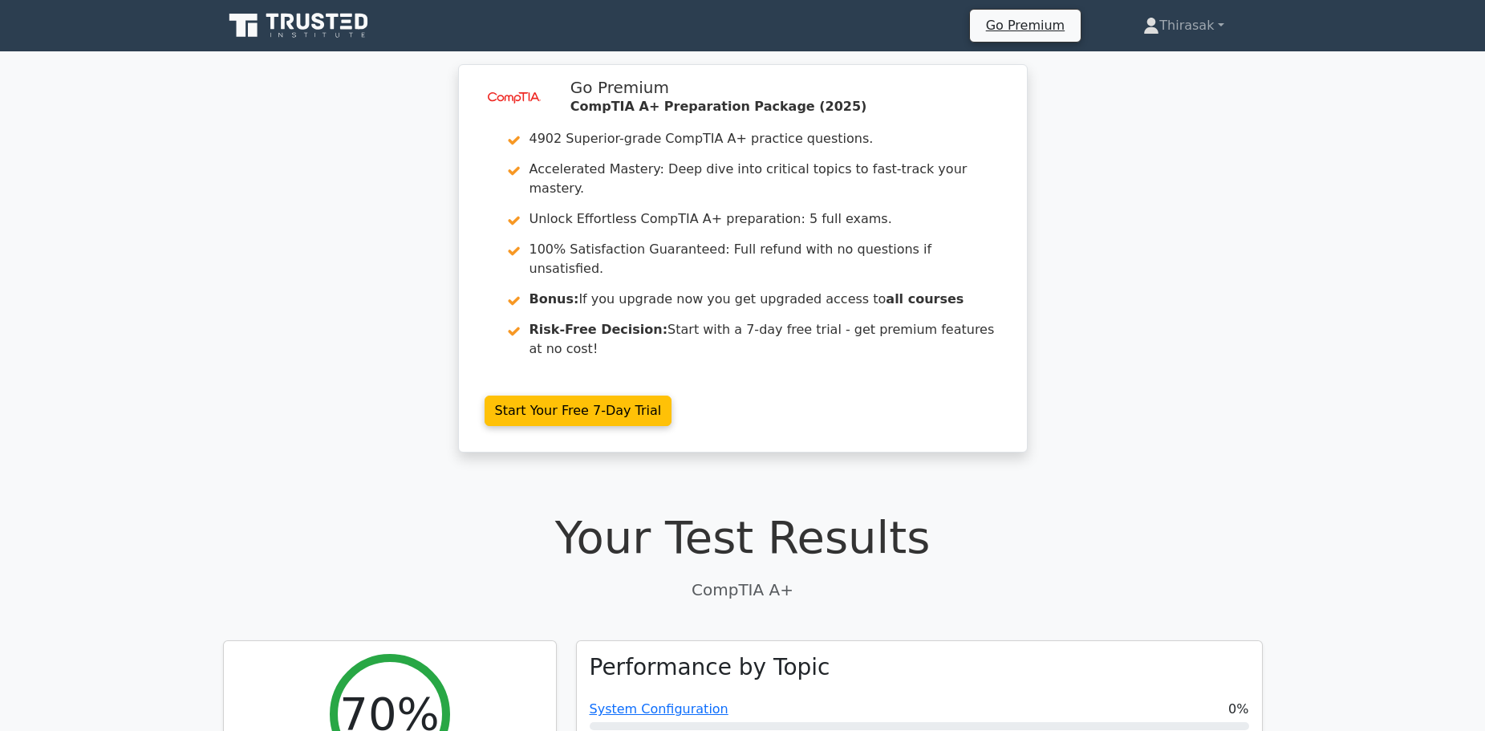
drag, startPoint x: 216, startPoint y: 549, endPoint x: 270, endPoint y: 124, distance: 427.9
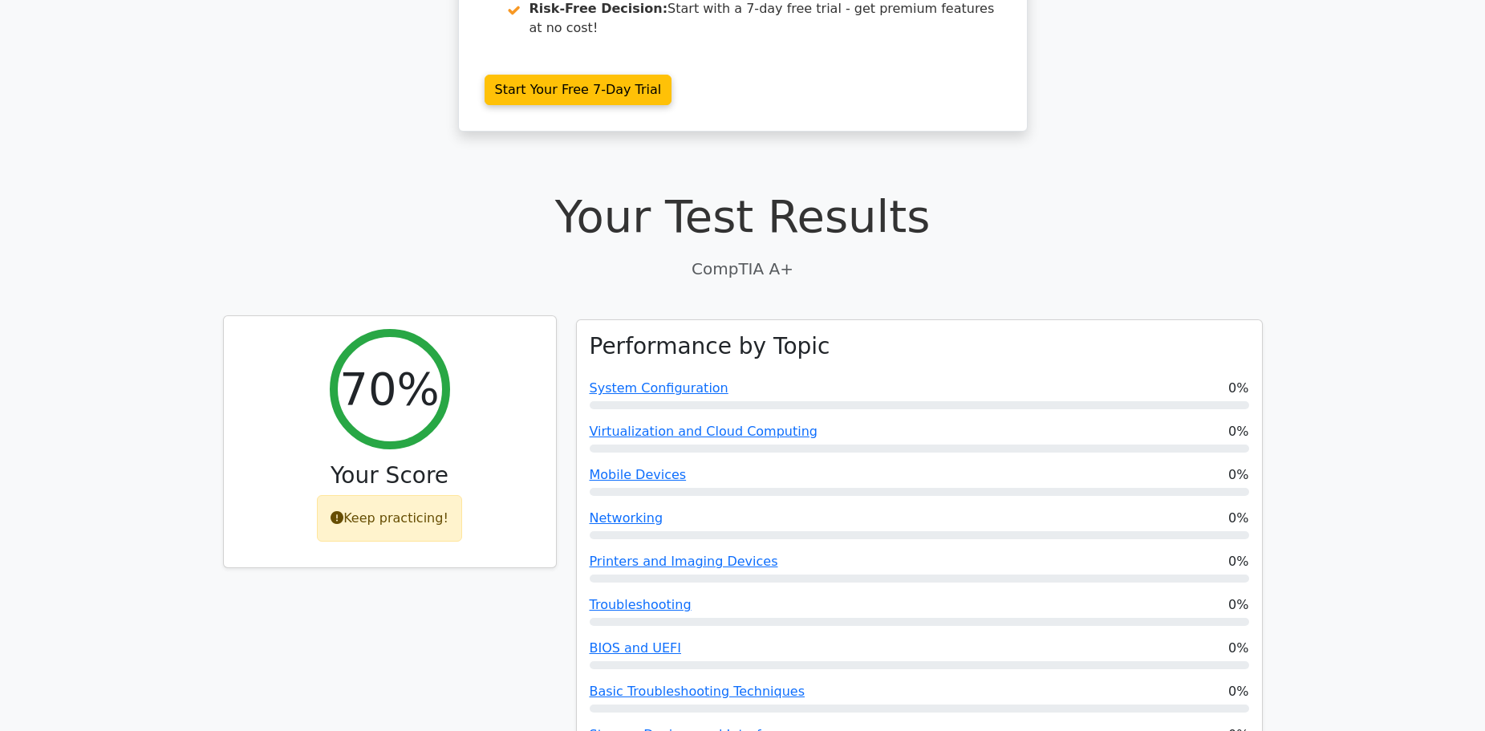
click at [402, 495] on div "Keep practicing!" at bounding box center [389, 518] width 145 height 47
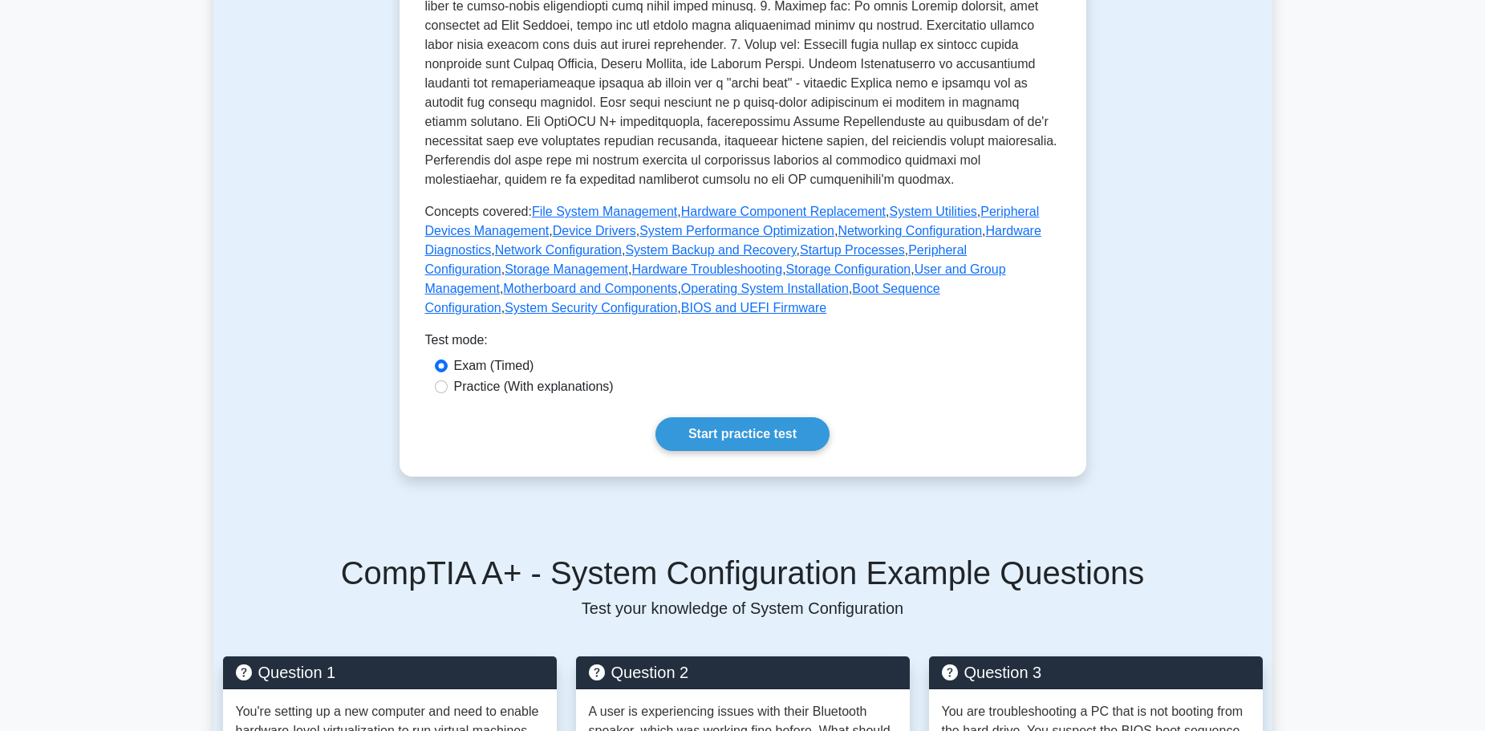
scroll to position [80, 0]
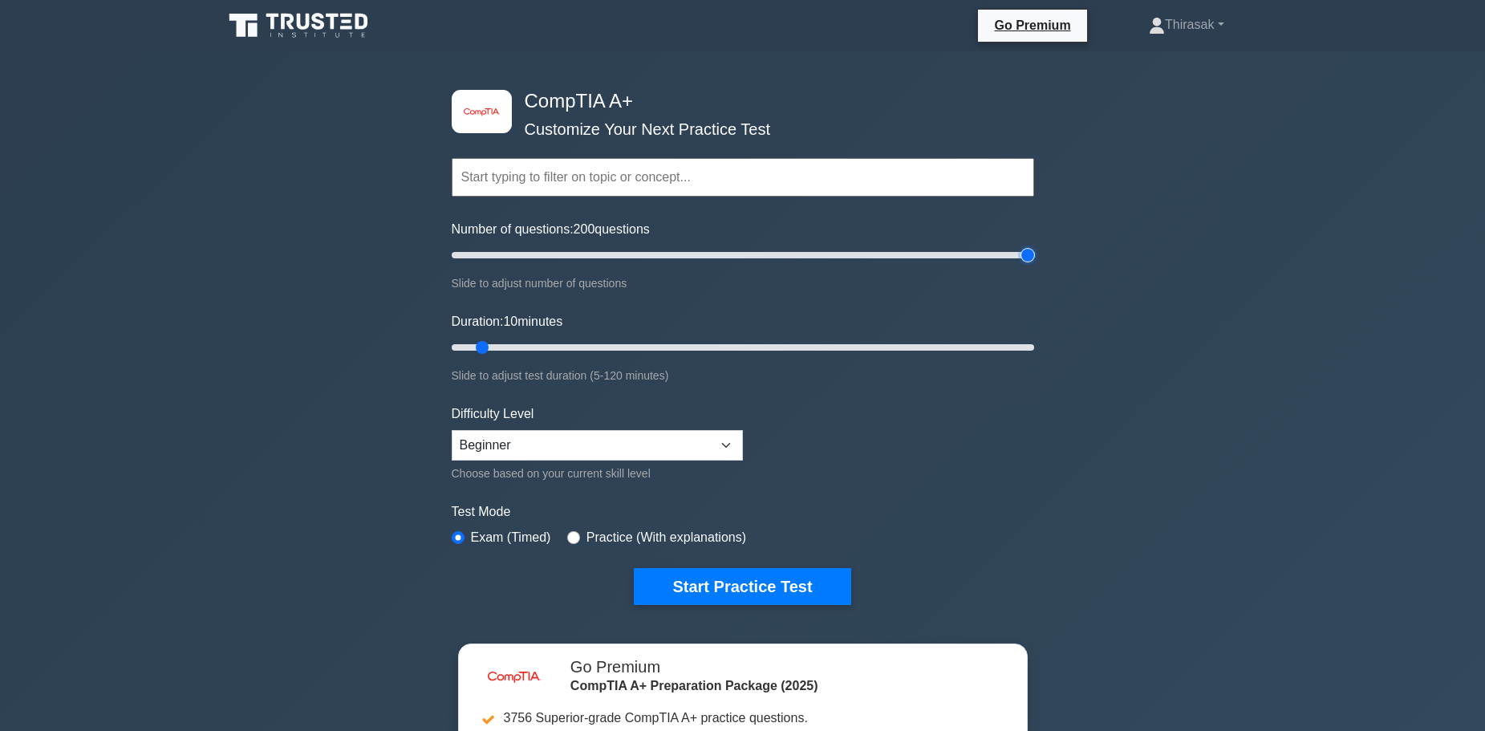
drag, startPoint x: 477, startPoint y: 245, endPoint x: 1085, endPoint y: 254, distance: 608.2
type input "200"
click at [1034, 254] on input "Number of questions: 200 questions" at bounding box center [743, 254] width 582 height 19
drag, startPoint x: 782, startPoint y: 347, endPoint x: 1164, endPoint y: 350, distance: 381.9
type input "120"
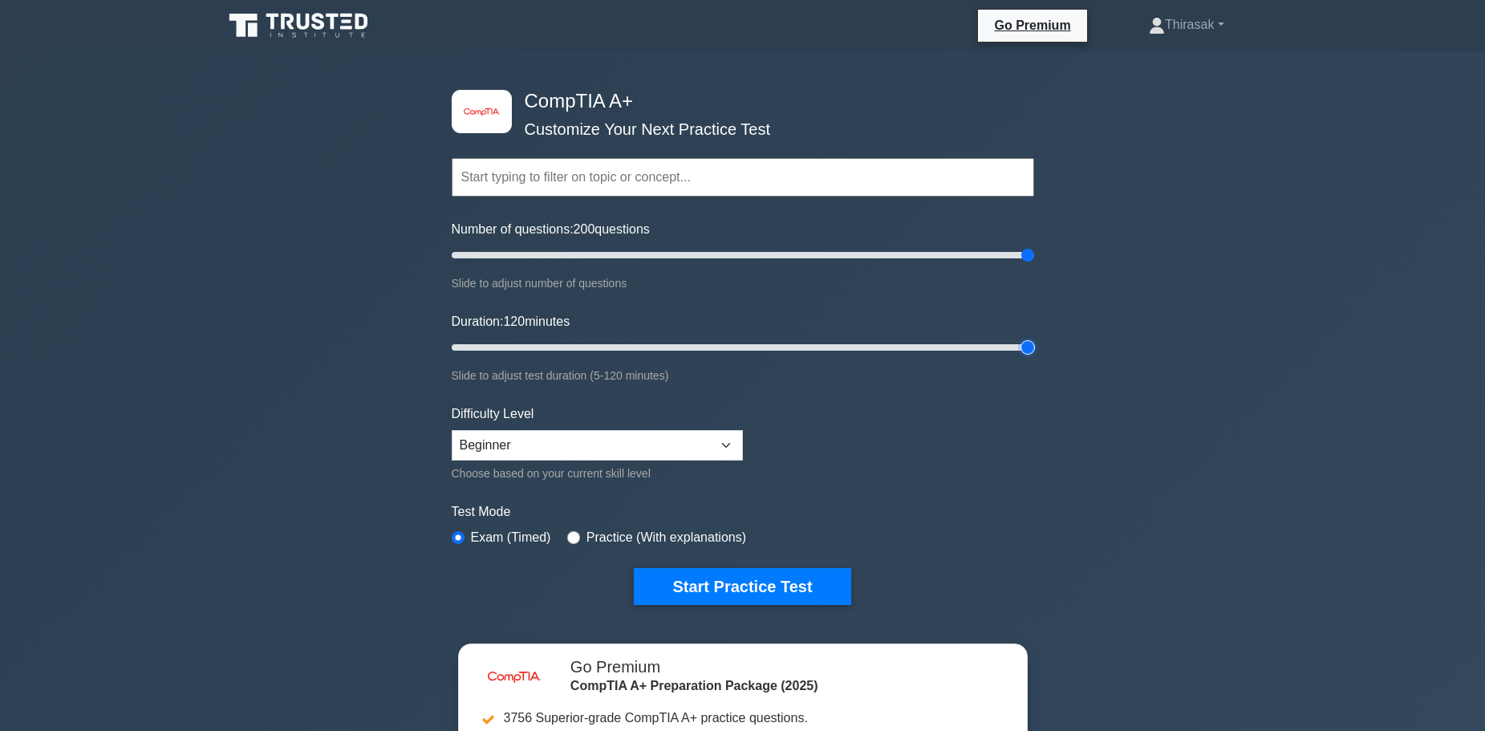
click at [1034, 350] on input "Duration: 120 minutes" at bounding box center [743, 347] width 582 height 19
click at [694, 266] on div "Number of questions: 200 questions Slide to adjust number of questions" at bounding box center [743, 256] width 582 height 73
drag, startPoint x: 707, startPoint y: 255, endPoint x: 618, endPoint y: 265, distance: 89.6
type input "60"
click at [618, 265] on input "Number of questions: 60 questions" at bounding box center [743, 254] width 582 height 19
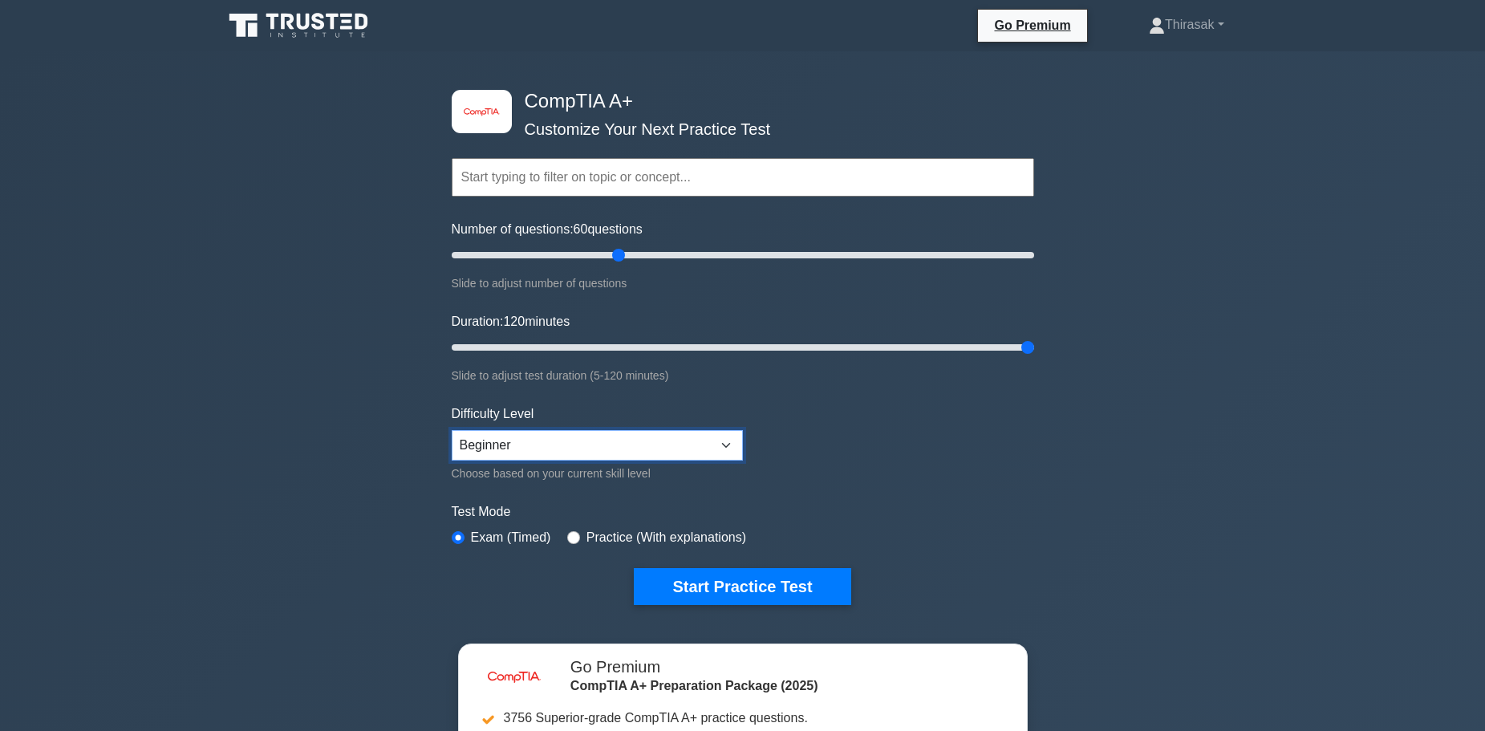
click at [558, 435] on select "Beginner Intermediate Expert" at bounding box center [597, 445] width 291 height 30
click at [452, 430] on select "Beginner Intermediate Expert" at bounding box center [597, 445] width 291 height 30
click at [550, 448] on select "Beginner Intermediate Expert" at bounding box center [597, 445] width 291 height 30
drag, startPoint x: 330, startPoint y: 402, endPoint x: 349, endPoint y: 134, distance: 268.7
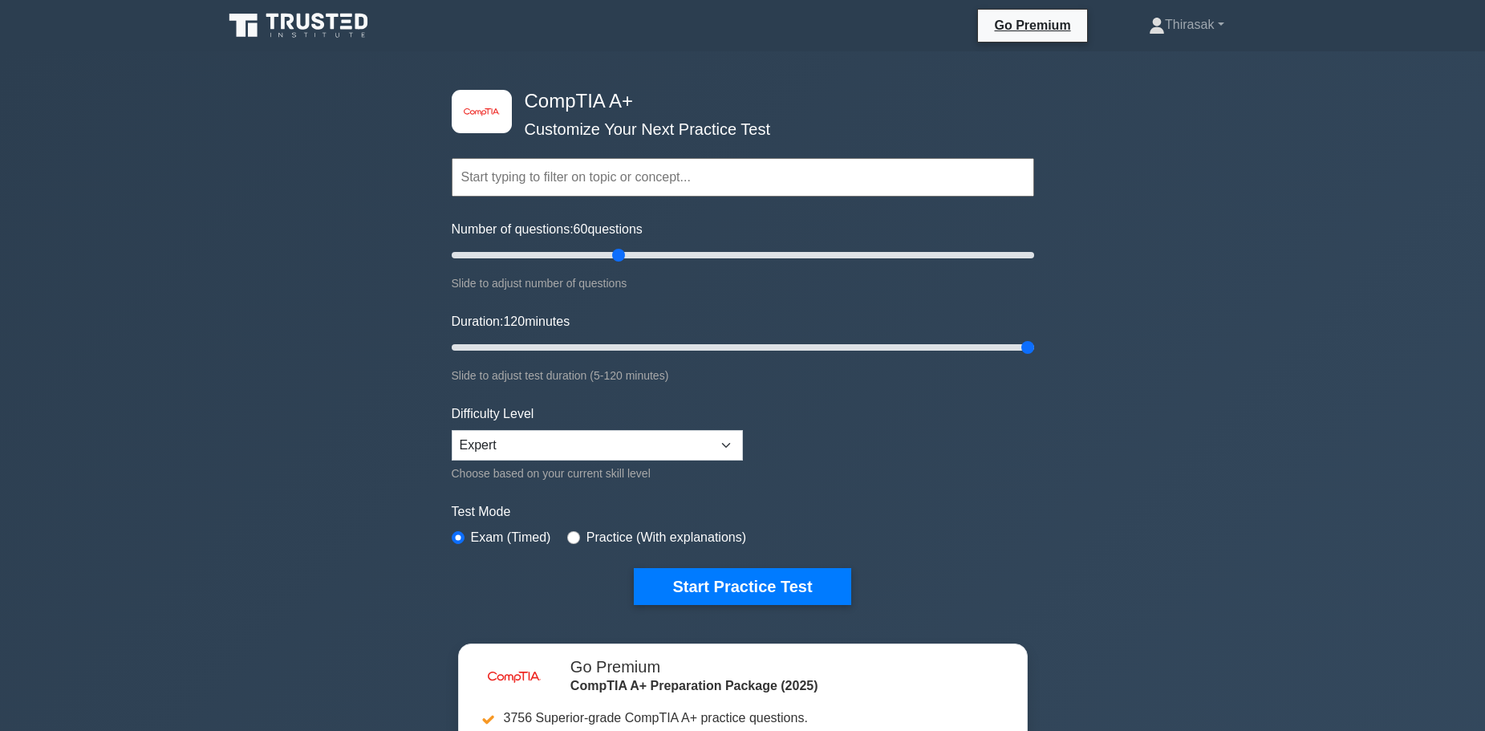
click at [613, 185] on input "text" at bounding box center [743, 177] width 582 height 39
click at [348, 257] on div "image/svg+xml CompTIA A+ Customize Your Next Practice Test Topics Hardware Oper…" at bounding box center [742, 523] width 1485 height 945
click at [581, 446] on select "Beginner Intermediate Expert" at bounding box center [597, 445] width 291 height 30
select select "beginner"
click at [452, 430] on select "Beginner Intermediate Expert" at bounding box center [597, 445] width 291 height 30
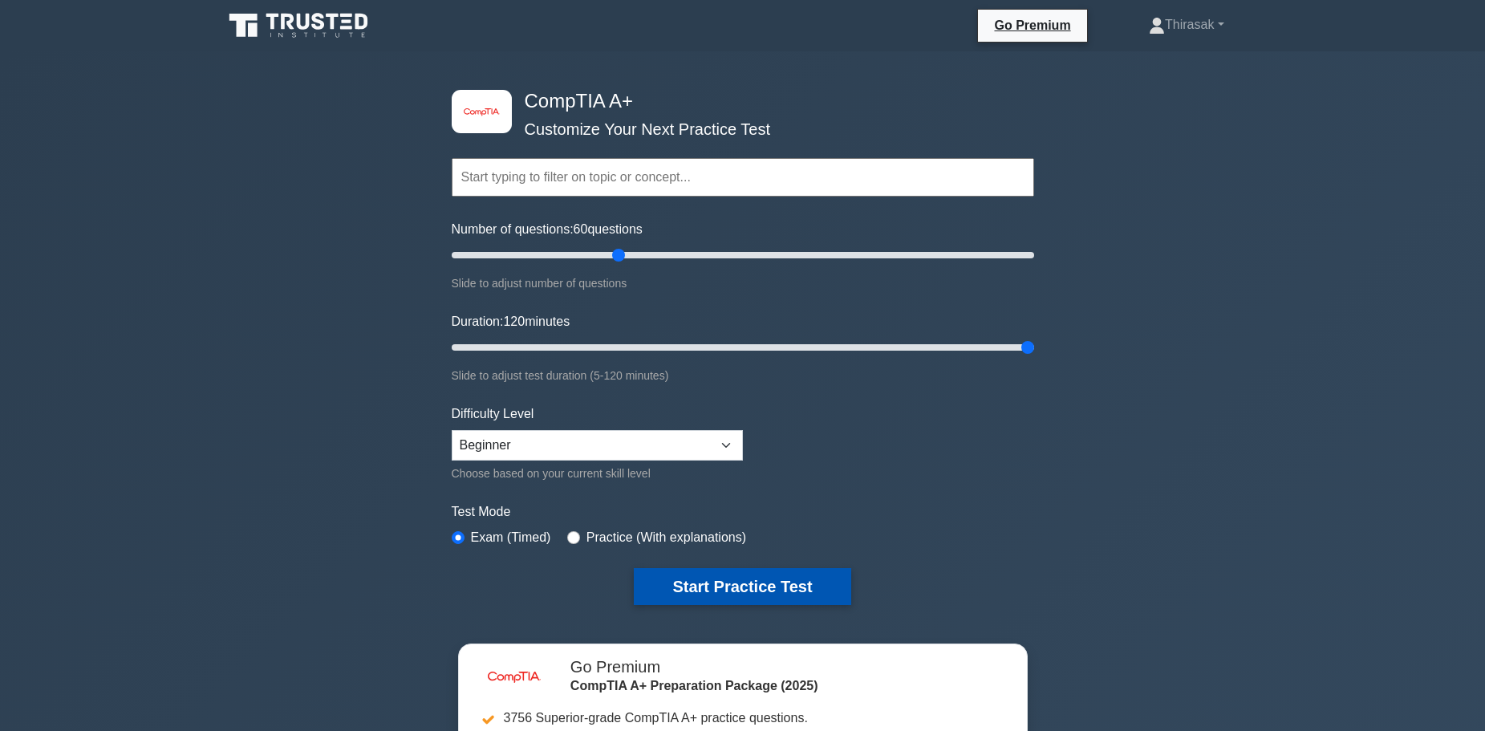
click at [712, 589] on button "Start Practice Test" at bounding box center [742, 586] width 217 height 37
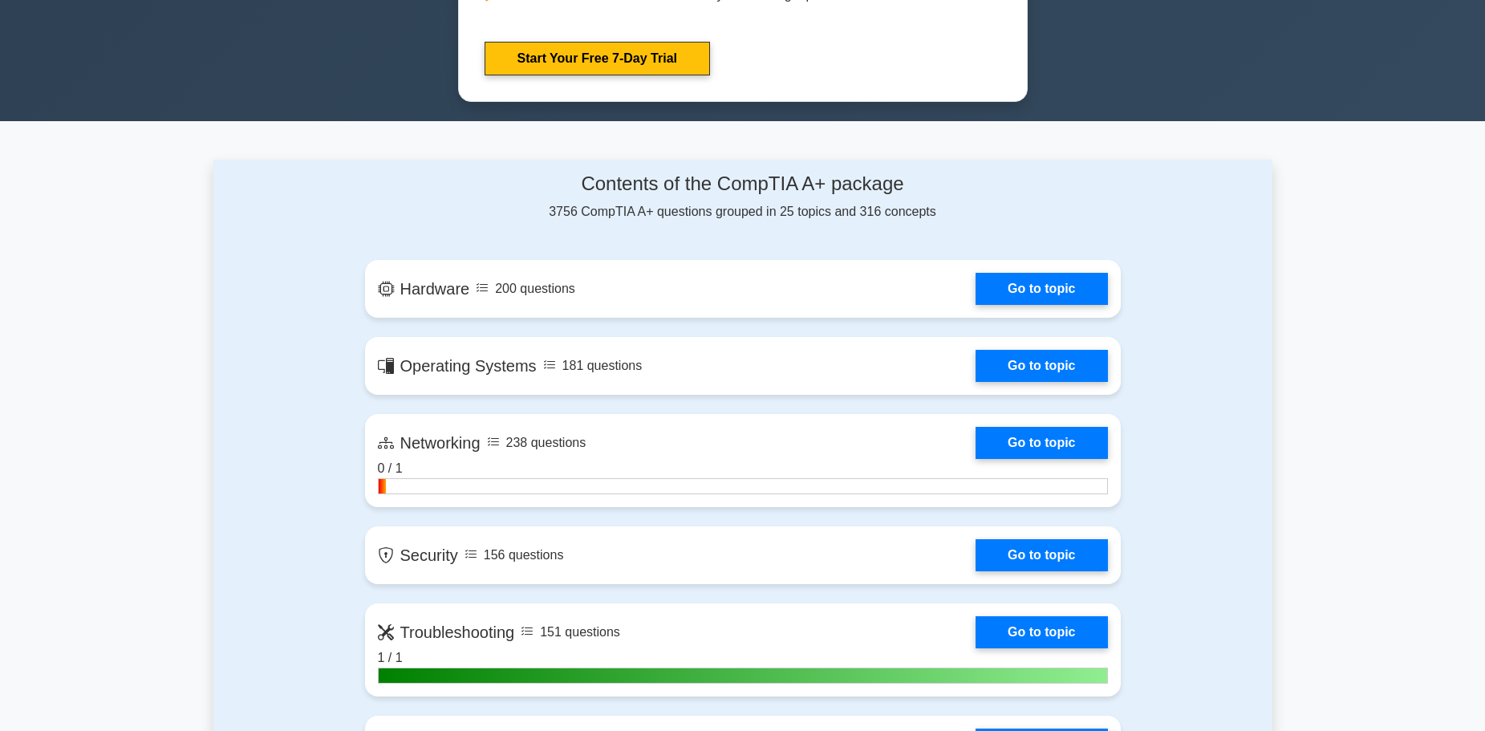
scroll to position [883, 0]
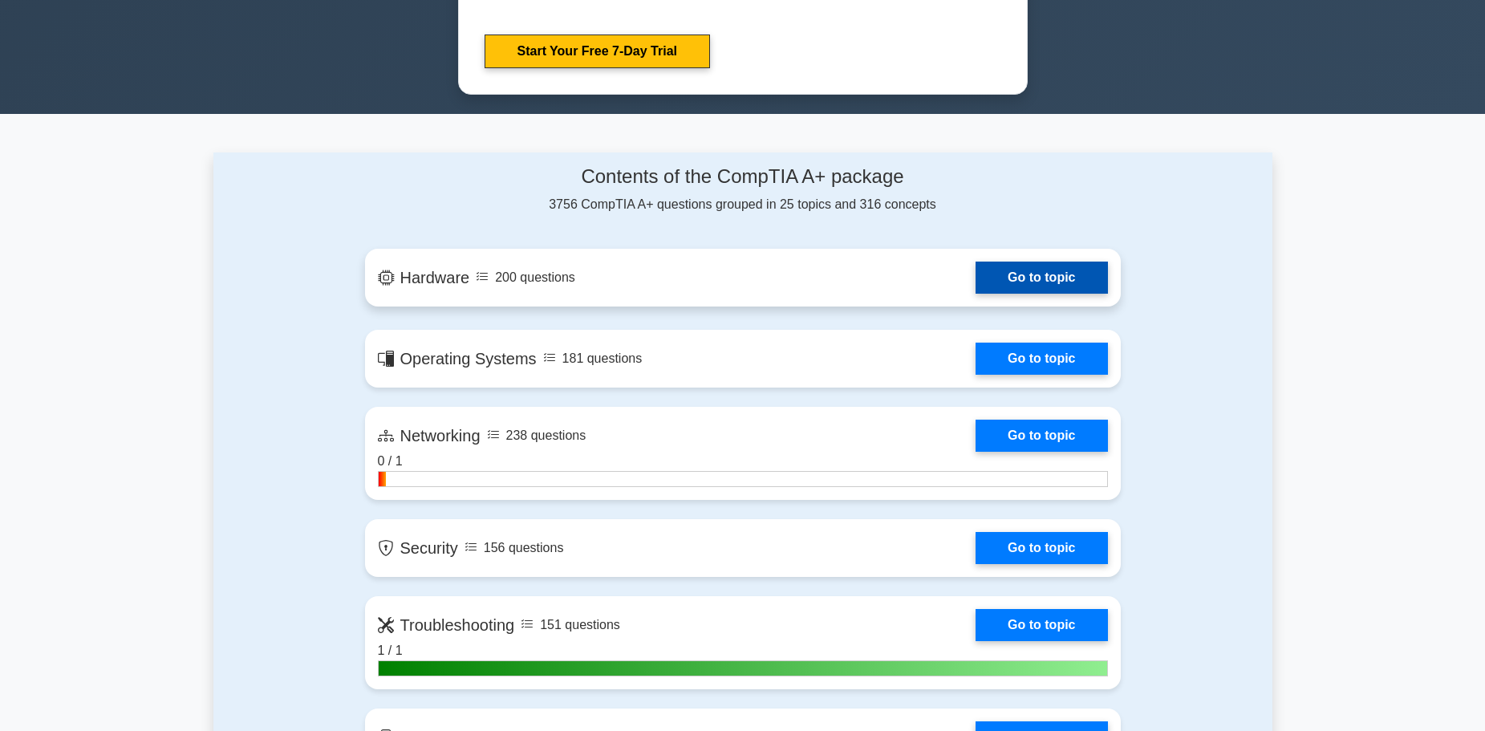
click at [1022, 277] on link "Go to topic" at bounding box center [1042, 278] width 132 height 32
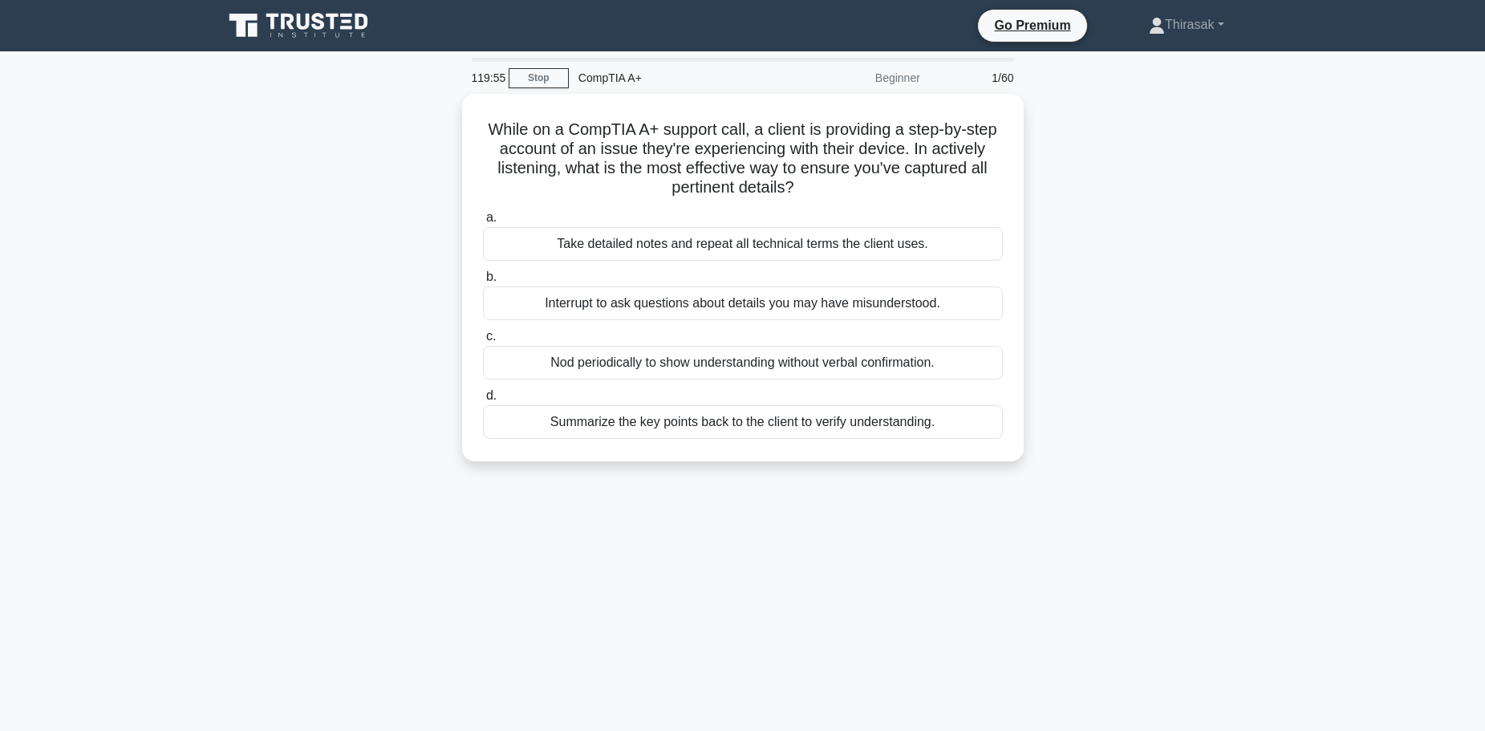
click at [1163, 174] on div "While on a CompTIA A+ support call, a client is providing a step-by-step accoun…" at bounding box center [742, 287] width 1059 height 387
click at [1348, 173] on main "119:39 Stop CompTIA A+ Beginner 1/60 While on a CompTIA A+ support call, a clie…" at bounding box center [742, 458] width 1485 height 815
click at [745, 624] on div "119:30 Stop CompTIA A+ Beginner 1/60 While on a CompTIA A+ support call, a clie…" at bounding box center [742, 459] width 1059 height 802
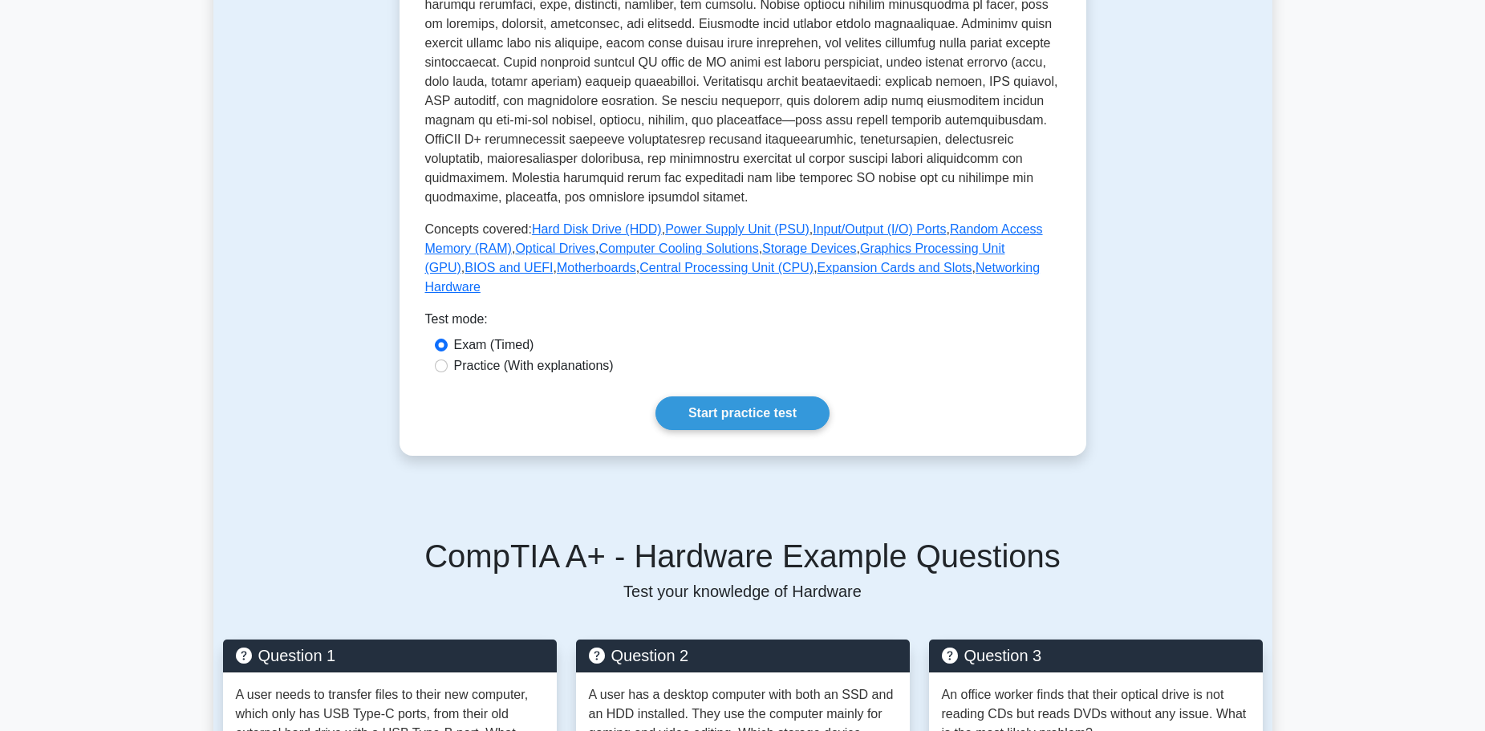
scroll to position [642, 0]
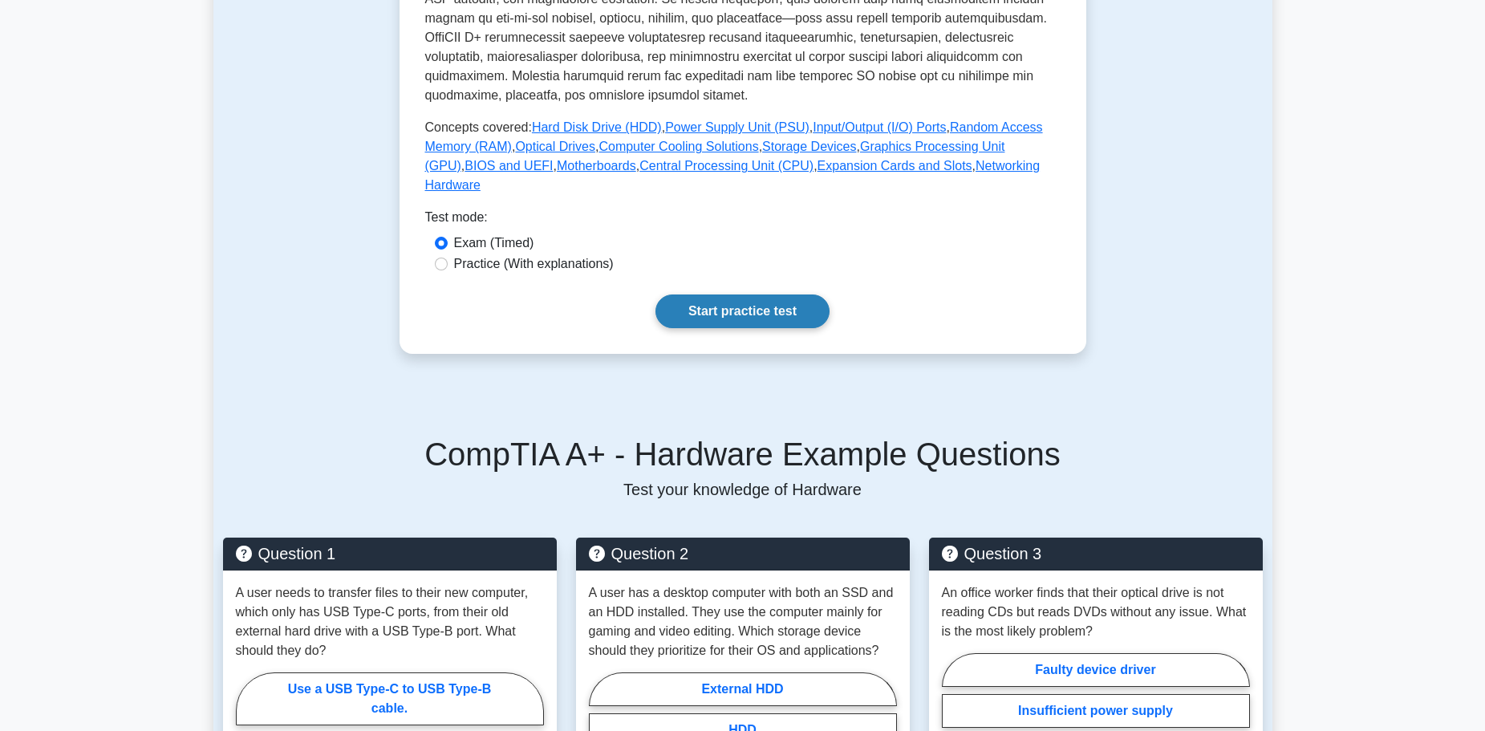
click at [753, 298] on link "Start practice test" at bounding box center [742, 311] width 174 height 34
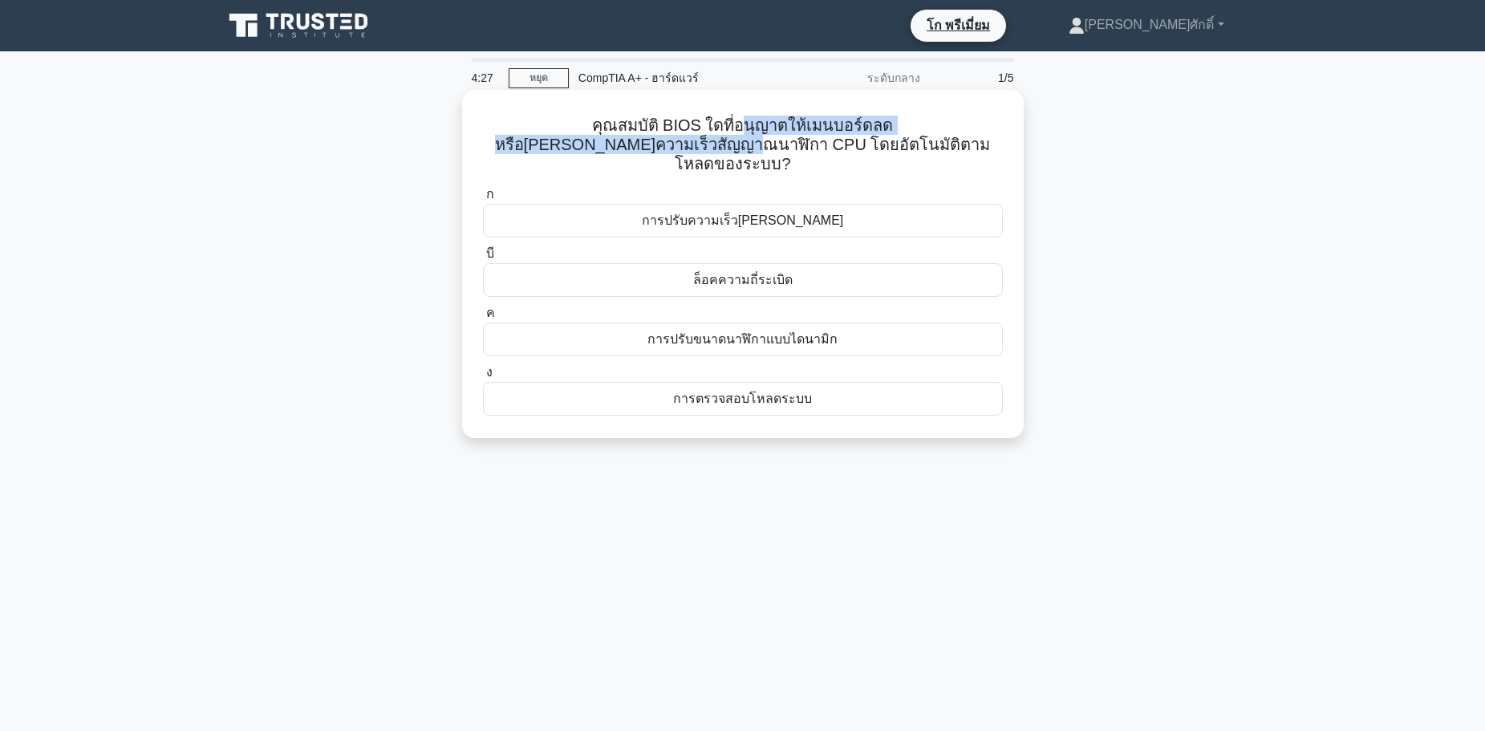
drag, startPoint x: 480, startPoint y: 136, endPoint x: 637, endPoint y: 132, distance: 157.3
click at [637, 132] on div "คุณสมบัติ BIOS ใดที่อนุญาตให้เมนบอร์ดลดหรือ[PERSON_NAME]ความเร็วสัญญาณนาฬิกา CP…" at bounding box center [743, 263] width 549 height 335
click at [639, 132] on h5 "คุณสมบัติ BIOS ใดที่อนุญาตให้เมนบอร์ดลดหรือ[PERSON_NAME]ความเร็วสัญญาณนาฬิกา CP…" at bounding box center [742, 145] width 523 height 59
drag, startPoint x: 495, startPoint y: 128, endPoint x: 861, endPoint y: 145, distance: 366.2
click at [861, 145] on h5 "คุณสมบัติ BIOS ใดที่อนุญาตให้เมนบอร์ดลดหรือ[PERSON_NAME]ความเร็วสัญญาณนาฬิกา CP…" at bounding box center [742, 145] width 523 height 59
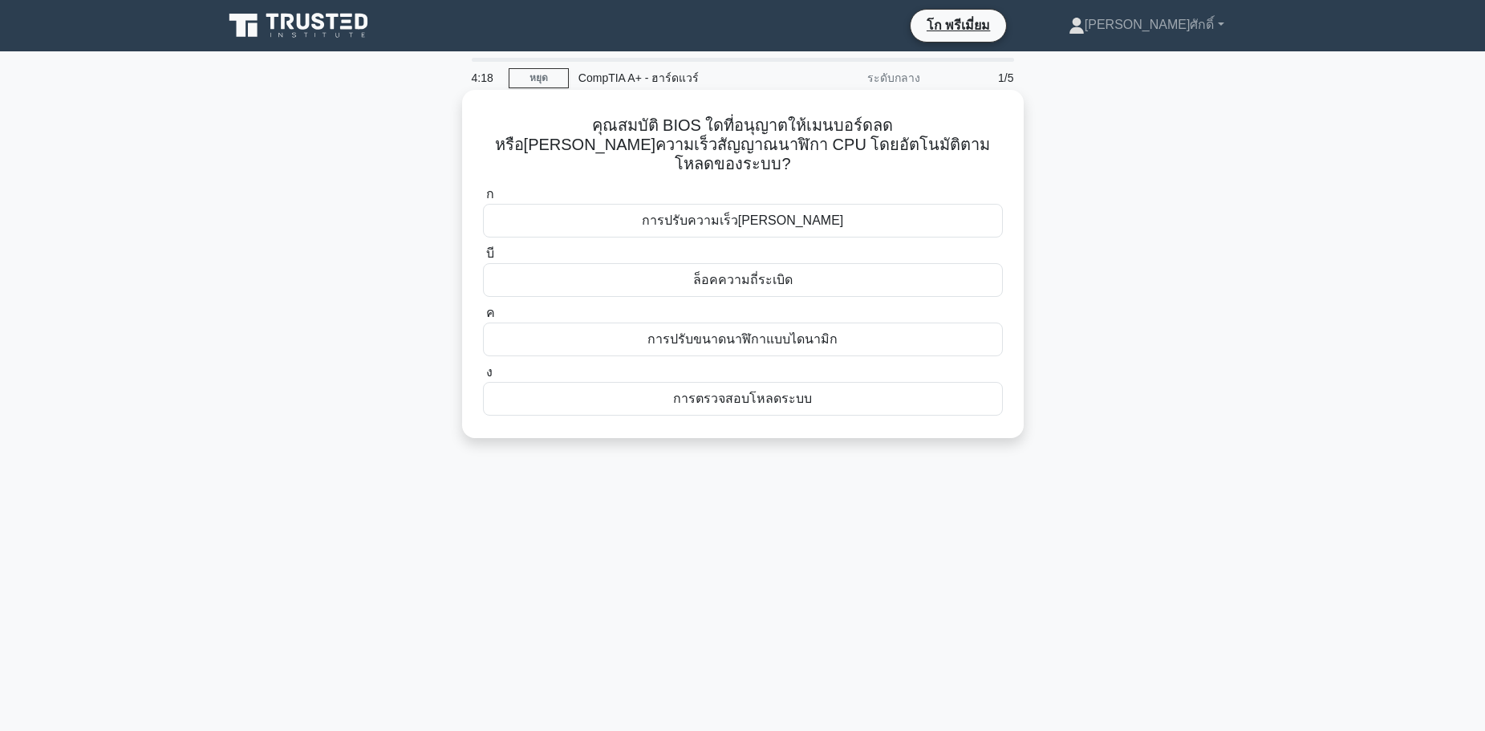
click at [810, 156] on icon ".spinner_0XTQ{transform-origin:center;animation:spinner_y6GP .75s เชิงเส้น[PERS…" at bounding box center [800, 165] width 19 height 19
click at [689, 323] on div "การปรับขนาดนาฬิกาแบบไดนามิก" at bounding box center [743, 340] width 520 height 34
click at [483, 319] on input "ค การปรับขนาดนาฬิกาแบบไดนามิก" at bounding box center [483, 313] width 0 height 10
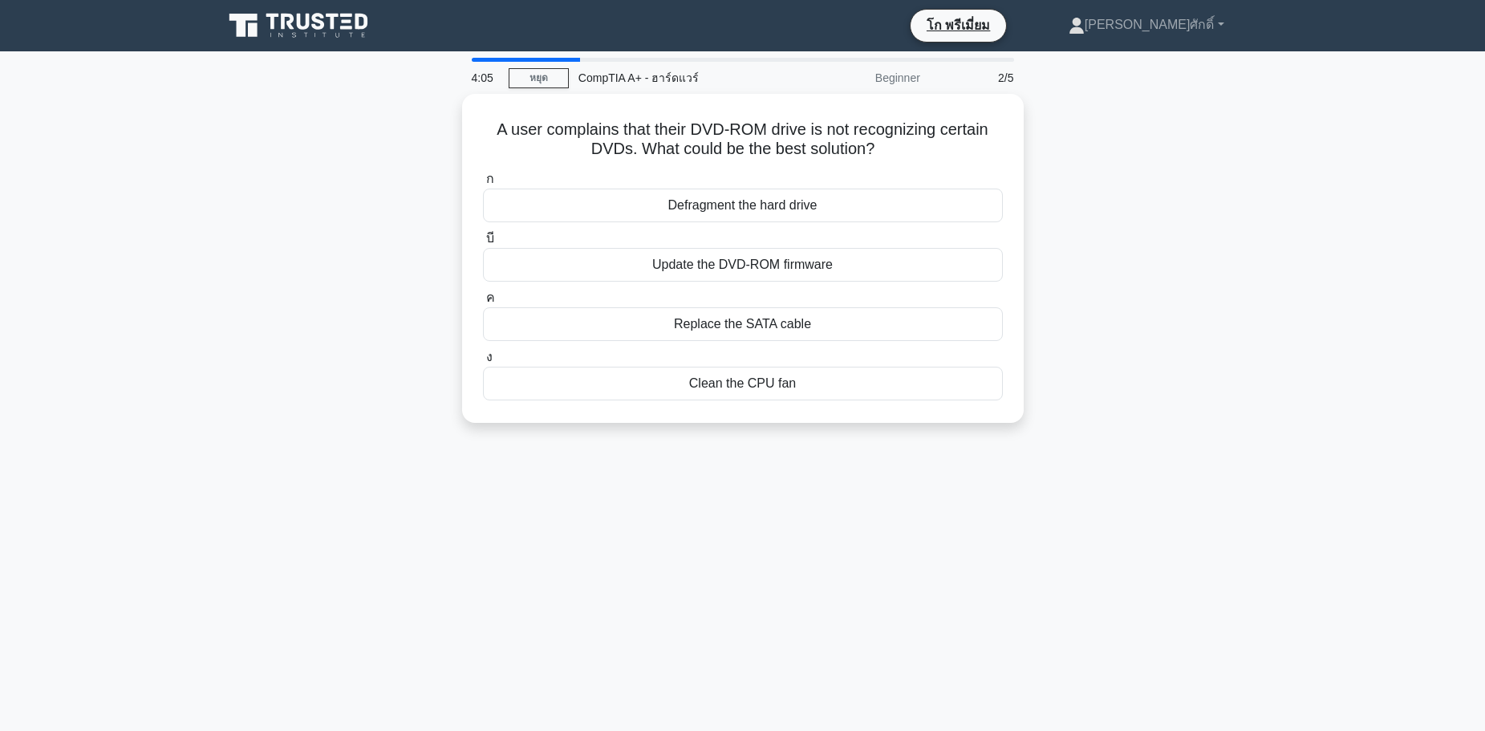
click at [1221, 438] on div "A user complains that their DVD-ROM drive is not recognizing certain DVDs. What…" at bounding box center [742, 268] width 1059 height 348
drag, startPoint x: 1292, startPoint y: 186, endPoint x: 1242, endPoint y: 187, distance: 50.6
click at [1292, 186] on main "4:02 หยุด CompTIA A+ - ฮาร์ดแวร์ Beginner 2/5 A user complains that their DVD-R…" at bounding box center [742, 458] width 1485 height 815
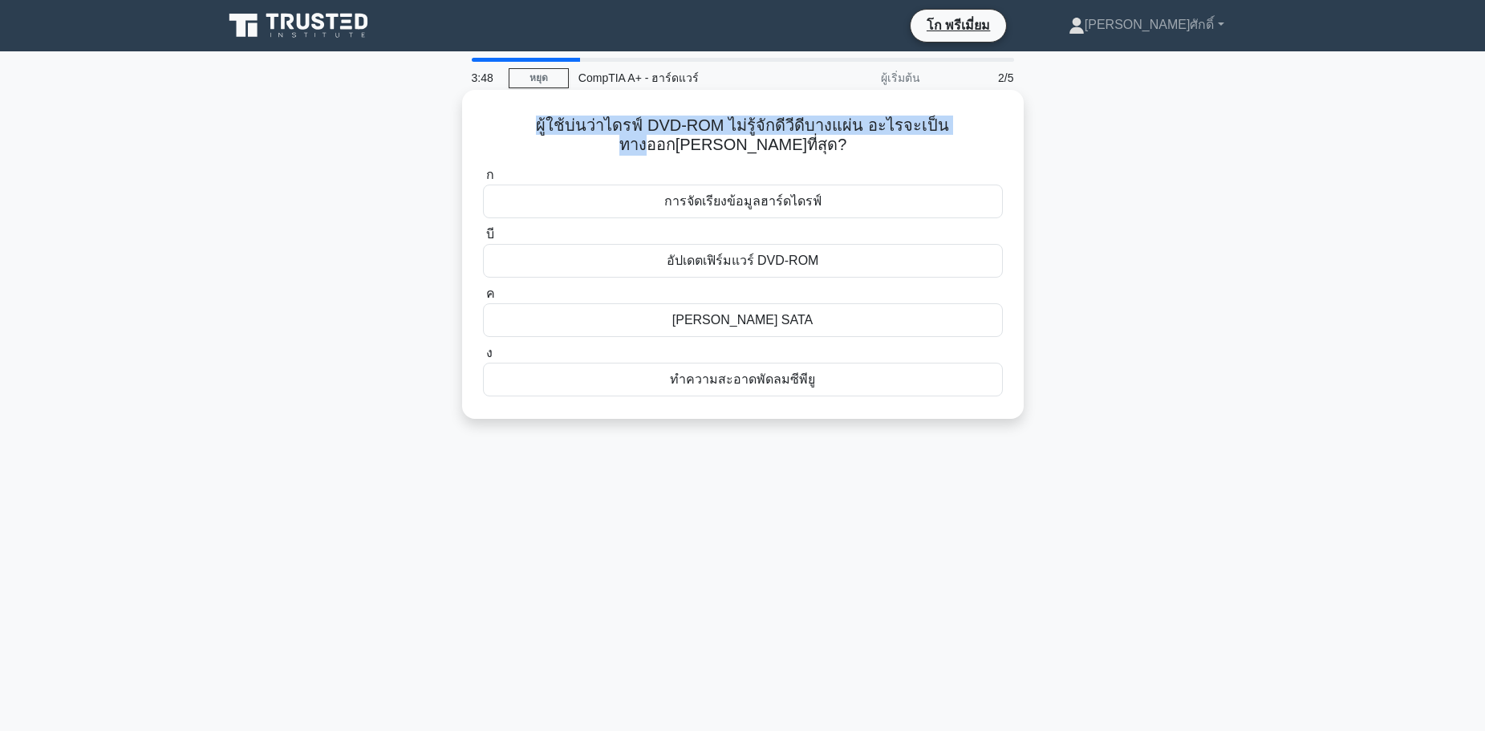
drag, startPoint x: 493, startPoint y: 128, endPoint x: 907, endPoint y: 132, distance: 414.0
click at [907, 132] on h5 "ผู้ใช้บ่นว่าไดรฟ์ DVD-ROM ไม่รู้จักดีวีดีบางแผ่น อะไรจะเป็นทางออก[PERSON_NAME]ท…" at bounding box center [742, 136] width 523 height 40
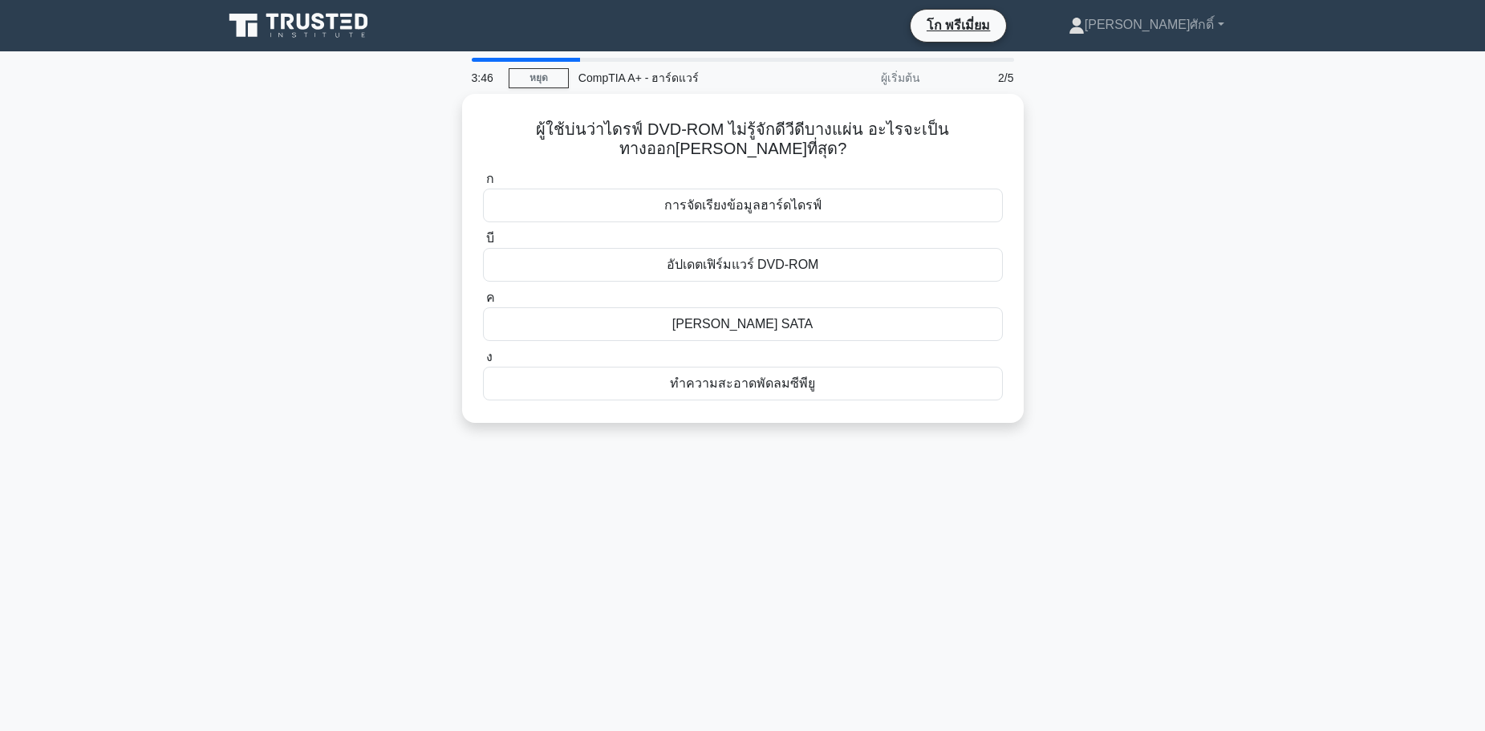
click at [295, 26] on icon at bounding box center [300, 25] width 154 height 30
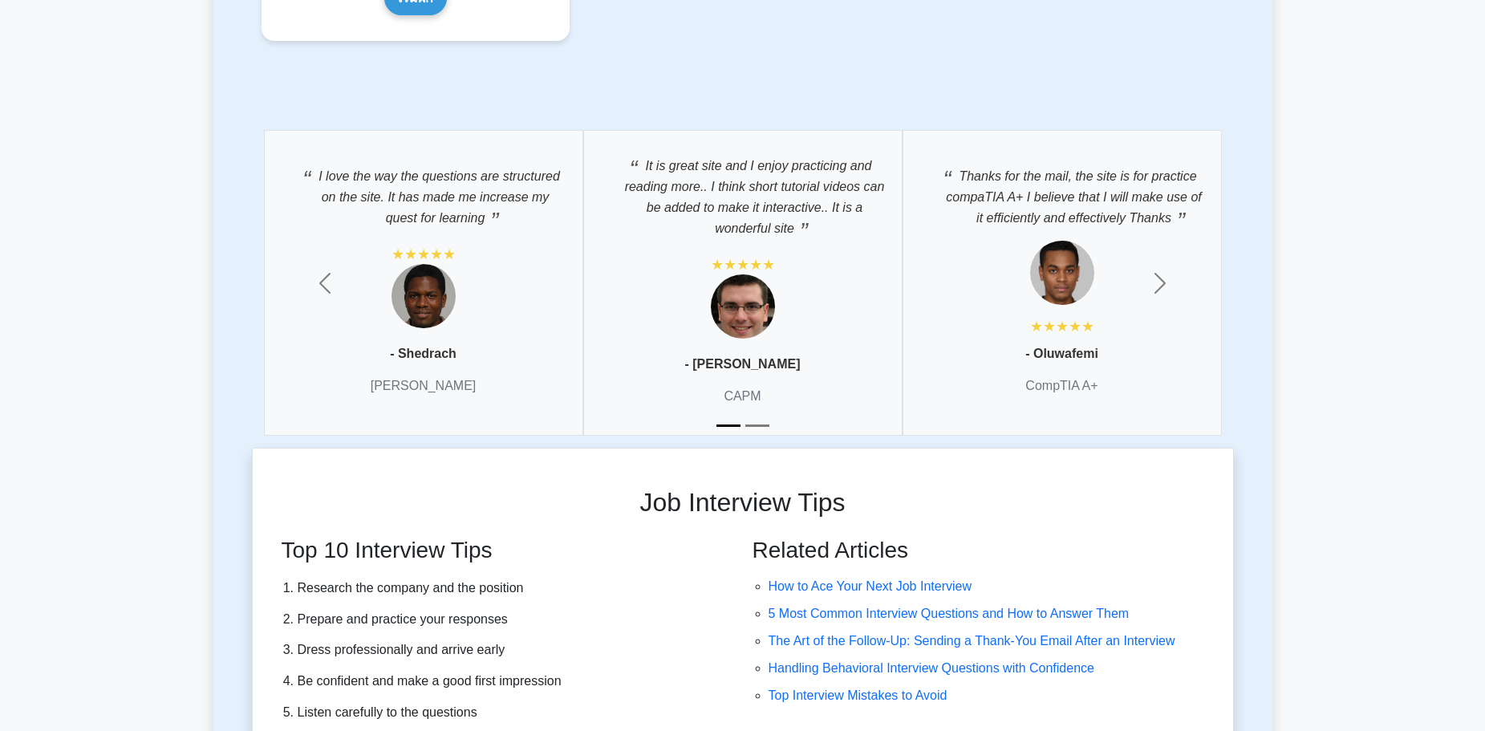
scroll to position [4002, 0]
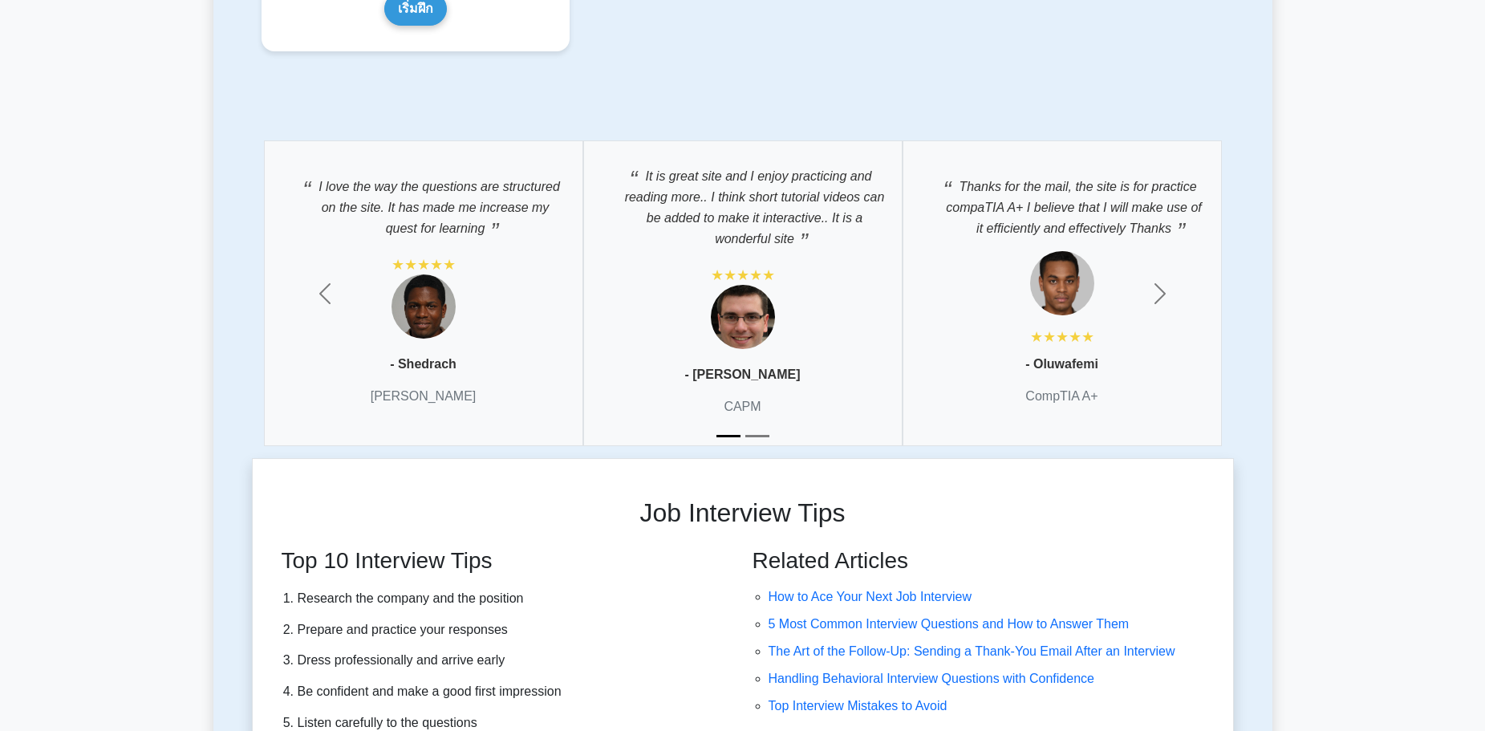
drag, startPoint x: 1199, startPoint y: 280, endPoint x: 1146, endPoint y: -89, distance: 372.8
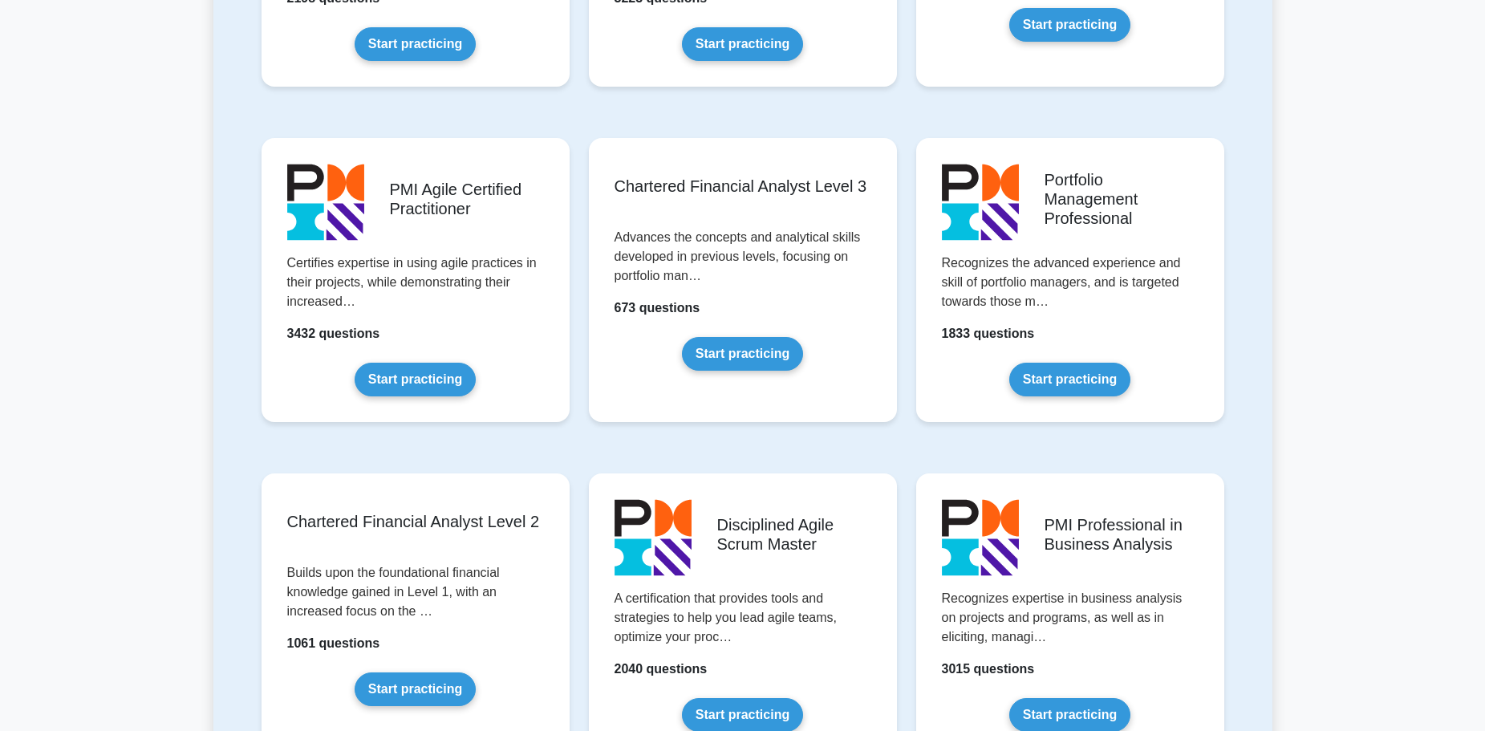
scroll to position [0, 0]
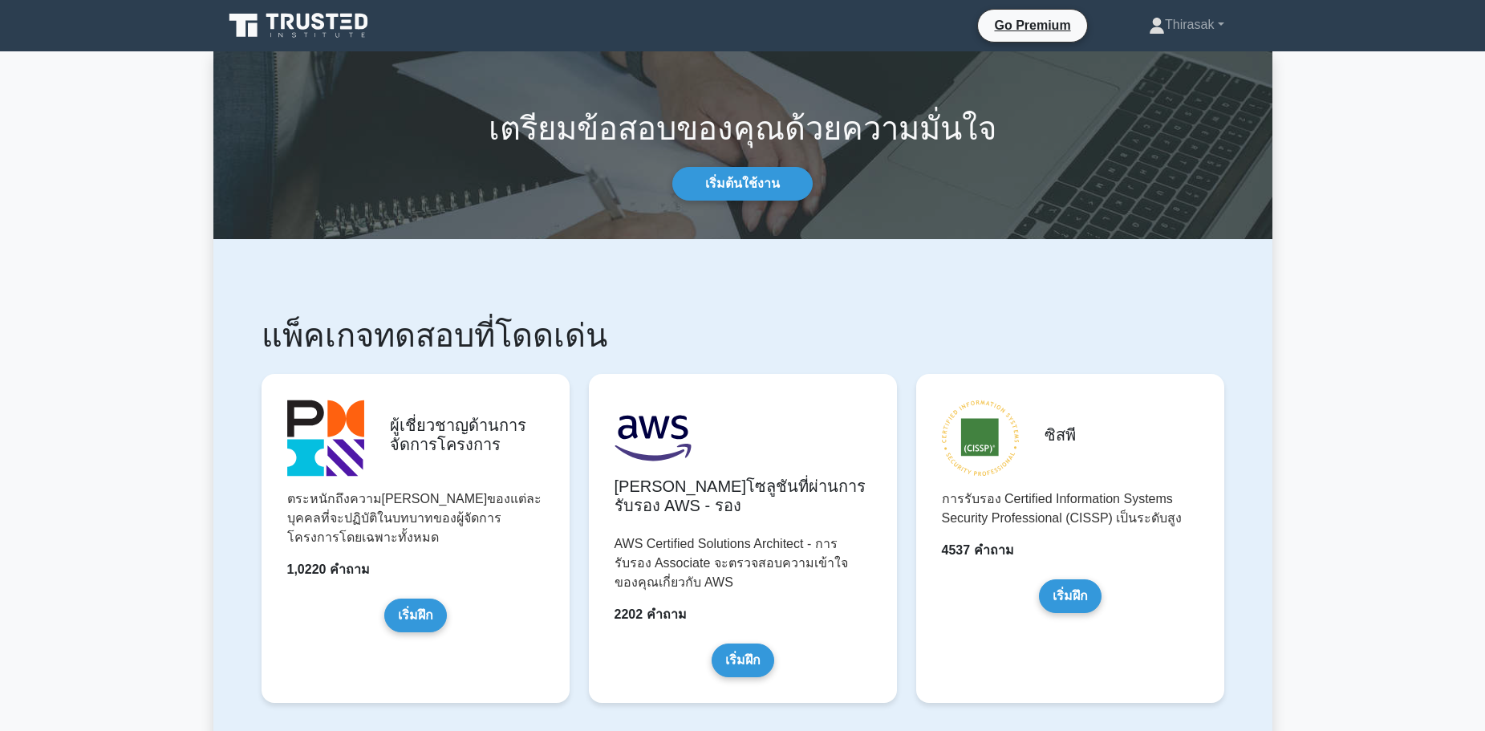
drag, startPoint x: 946, startPoint y: 340, endPoint x: 953, endPoint y: 135, distance: 205.5
